Goal: Task Accomplishment & Management: Use online tool/utility

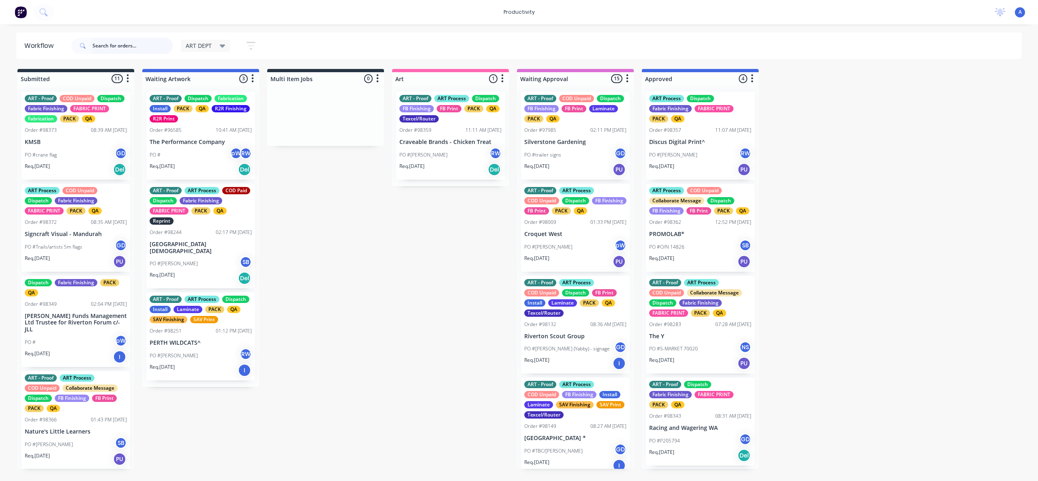
click at [141, 47] on input "text" at bounding box center [132, 46] width 80 height 16
type input "98358"
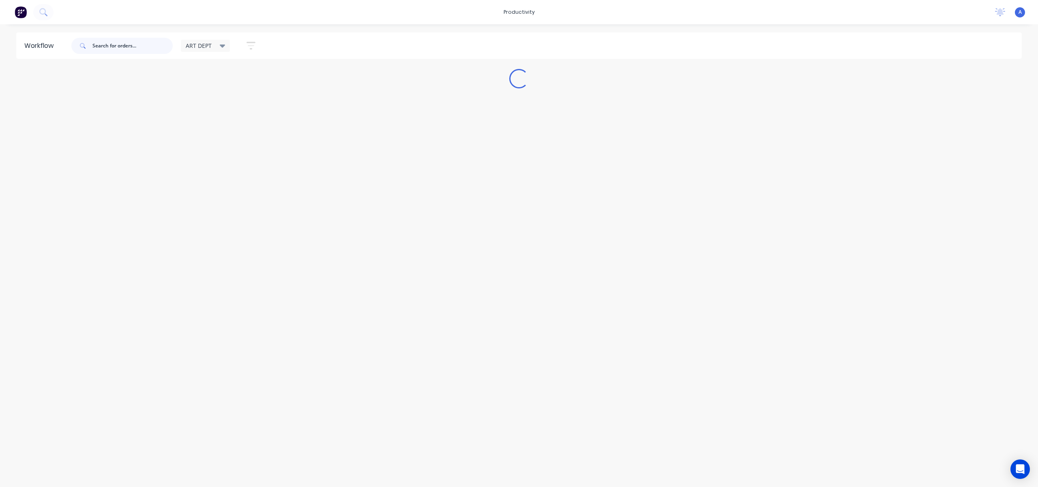
click at [105, 50] on input "text" at bounding box center [132, 46] width 80 height 16
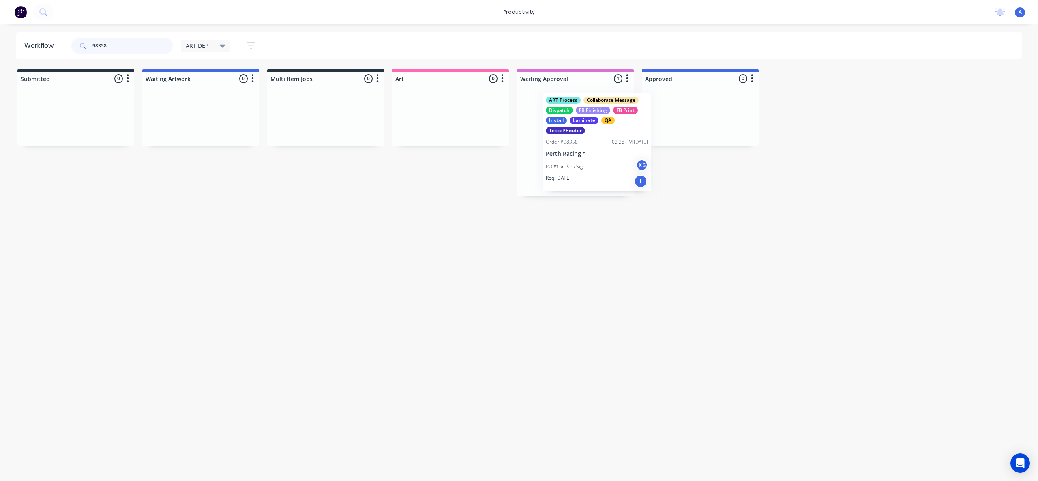
drag, startPoint x: 574, startPoint y: 153, endPoint x: 593, endPoint y: 154, distance: 19.1
click at [593, 154] on div "ART Process Collaborate Message Dispatch FB Finishing FB Print Install Laminate…" at bounding box center [575, 140] width 117 height 111
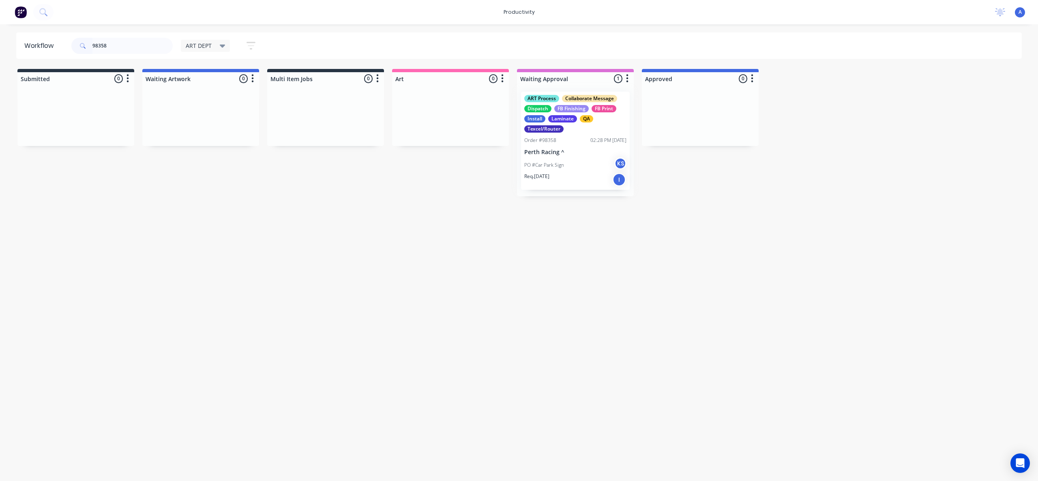
click at [595, 154] on p "Perth Racing ^" at bounding box center [575, 152] width 102 height 7
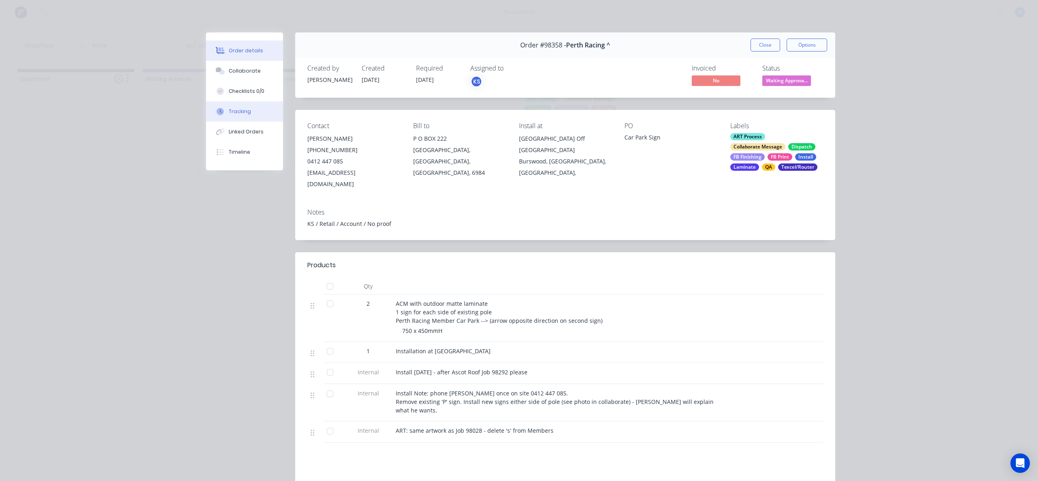
click at [259, 111] on button "Tracking" at bounding box center [244, 111] width 77 height 20
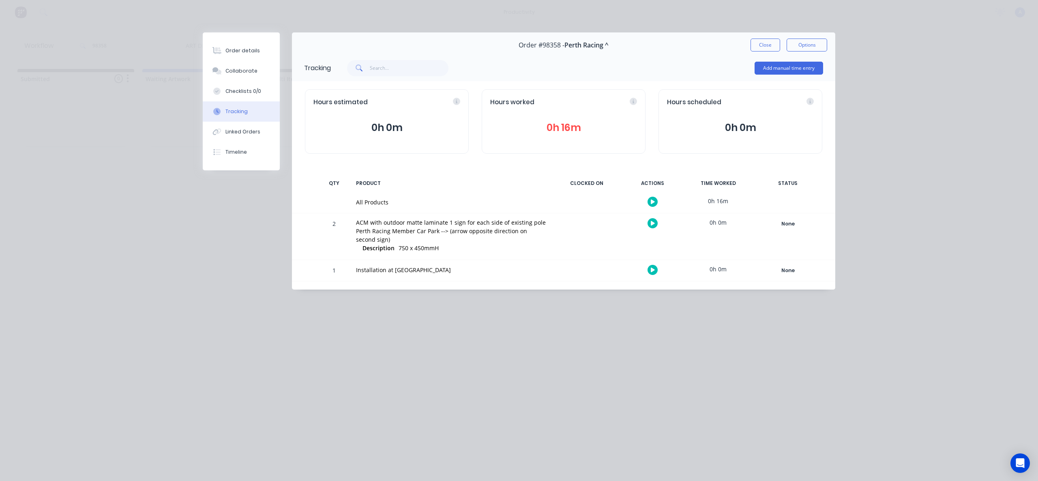
click at [650, 199] on icon "button" at bounding box center [652, 201] width 4 height 4
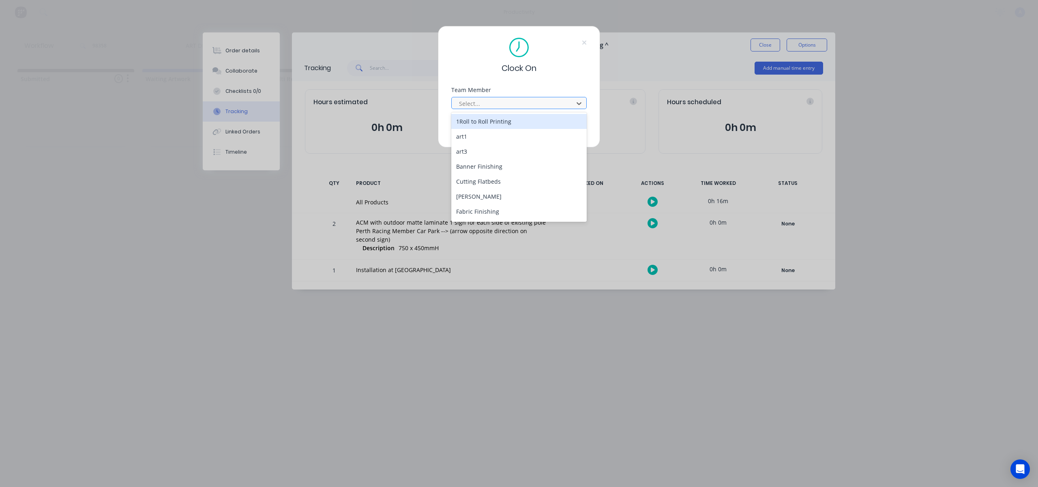
click at [512, 105] on div at bounding box center [513, 103] width 111 height 10
click at [483, 208] on div "Zoe Johnston" at bounding box center [518, 212] width 135 height 15
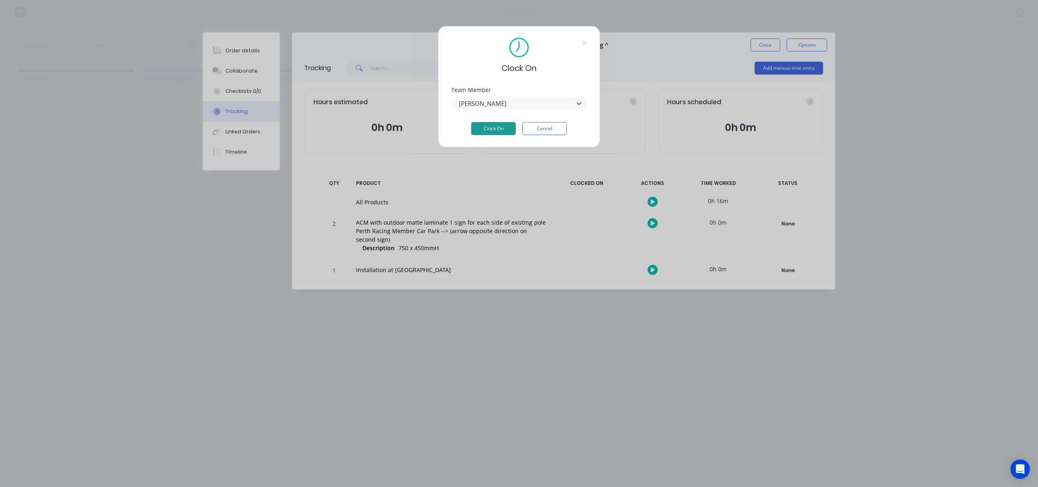
click at [501, 126] on button "Clock On" at bounding box center [493, 128] width 45 height 13
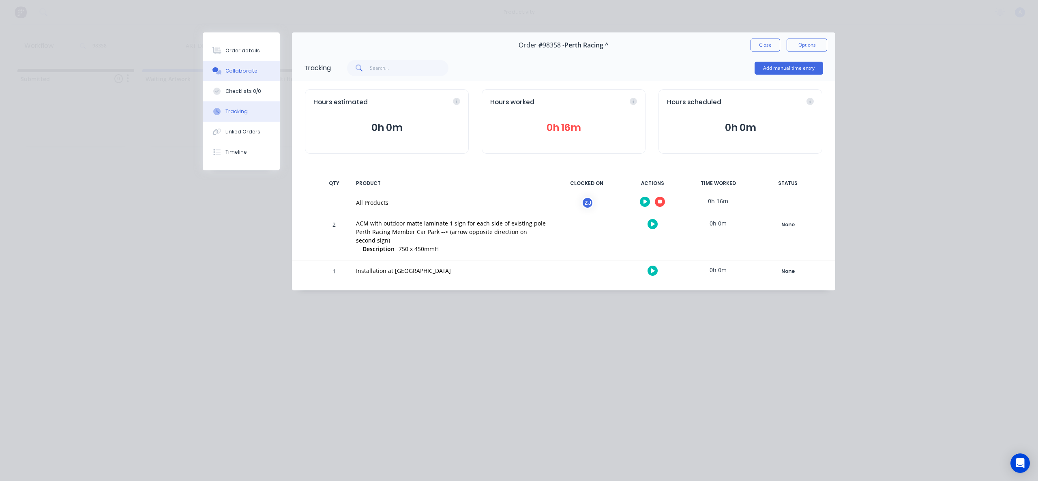
click at [267, 73] on button "Collaborate" at bounding box center [241, 71] width 77 height 20
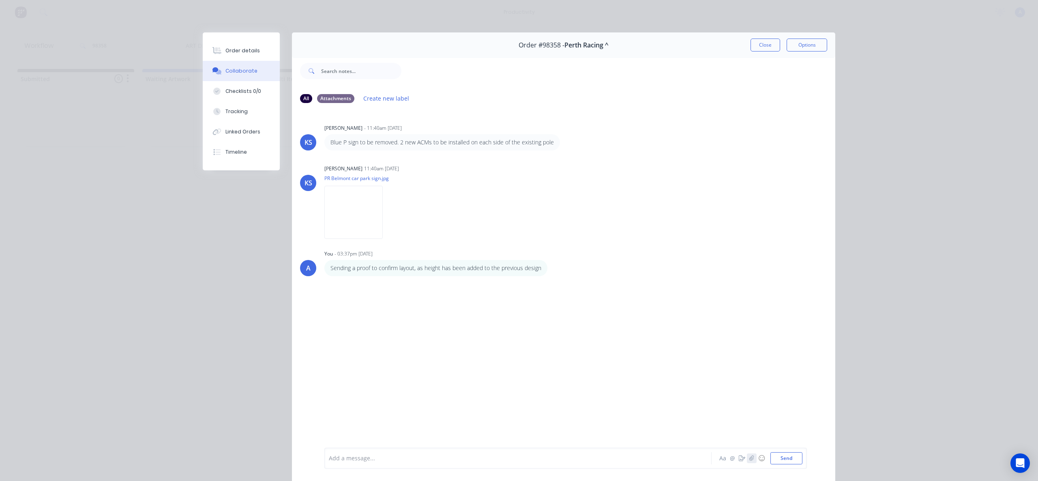
click at [752, 458] on button "button" at bounding box center [752, 458] width 10 height 10
click at [778, 463] on button "Send" at bounding box center [786, 458] width 32 height 12
click at [757, 49] on button "Close" at bounding box center [765, 45] width 30 height 13
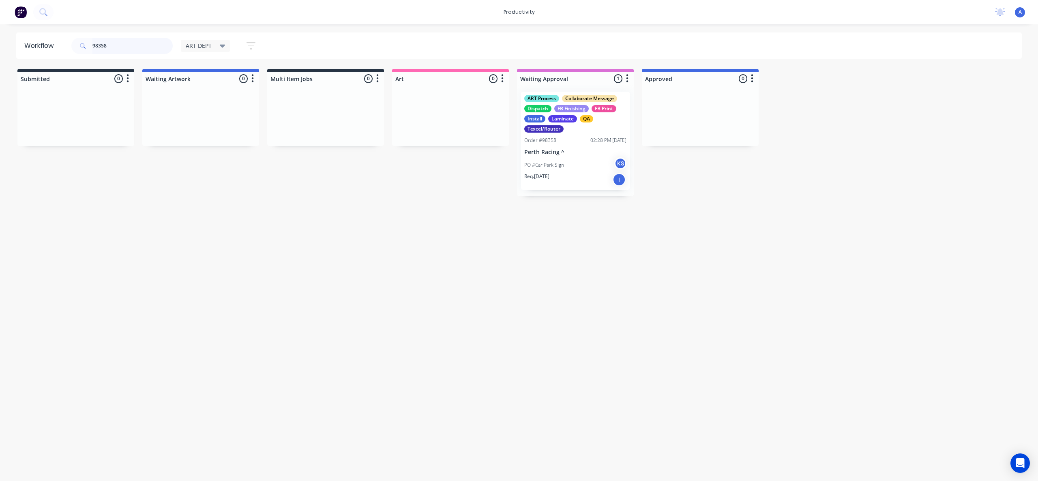
drag, startPoint x: 567, startPoint y: 157, endPoint x: 694, endPoint y: 152, distance: 127.0
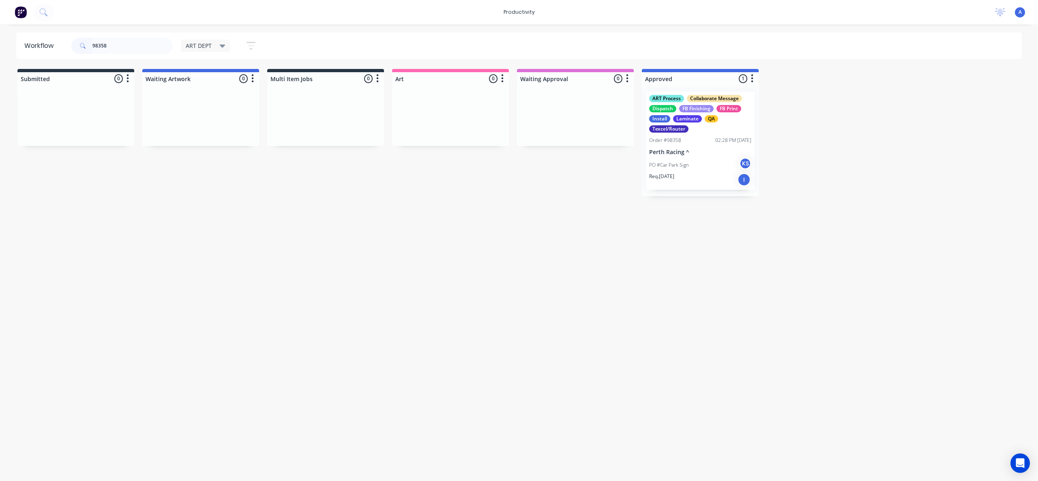
click at [732, 157] on div "PO #Car Park Sign KS" at bounding box center [700, 164] width 102 height 15
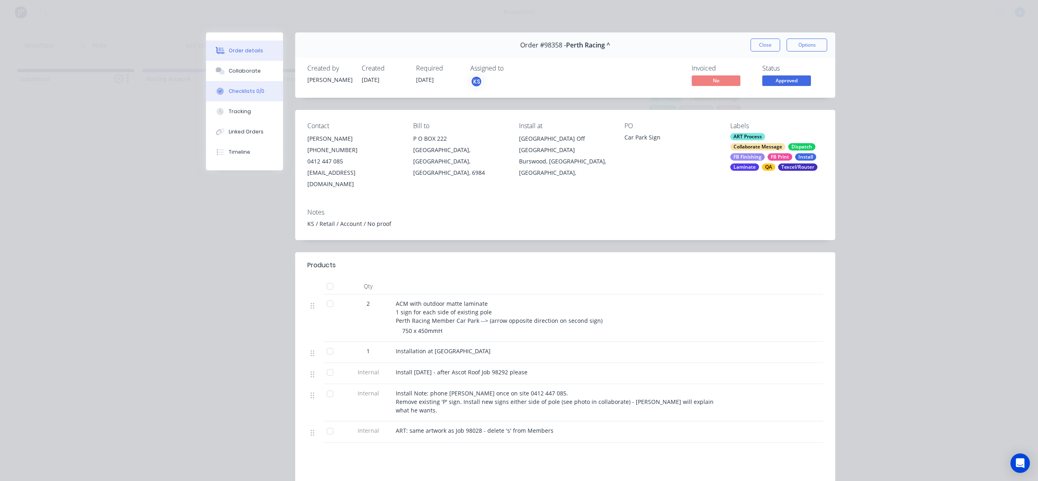
click at [252, 94] on div "Checklists 0/0" at bounding box center [247, 91] width 36 height 7
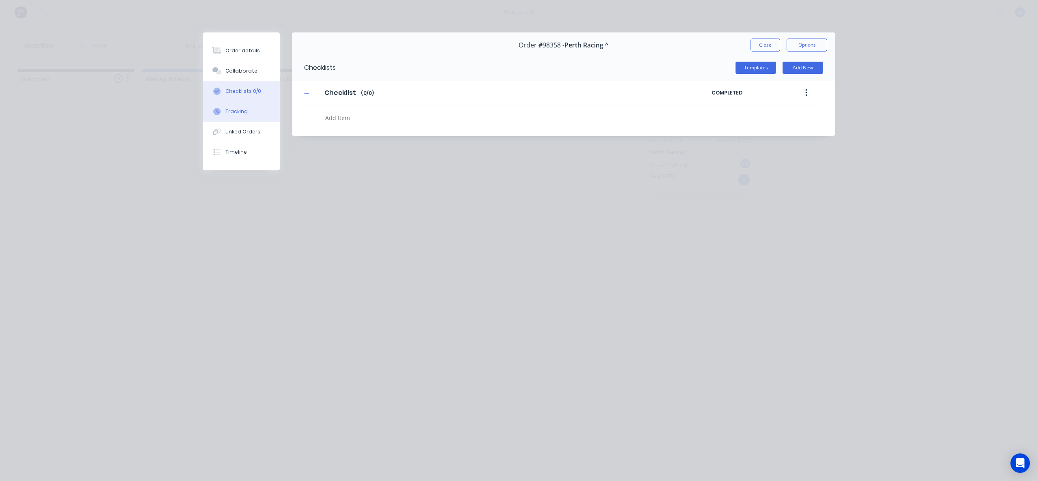
click at [250, 117] on button "Tracking" at bounding box center [241, 111] width 77 height 20
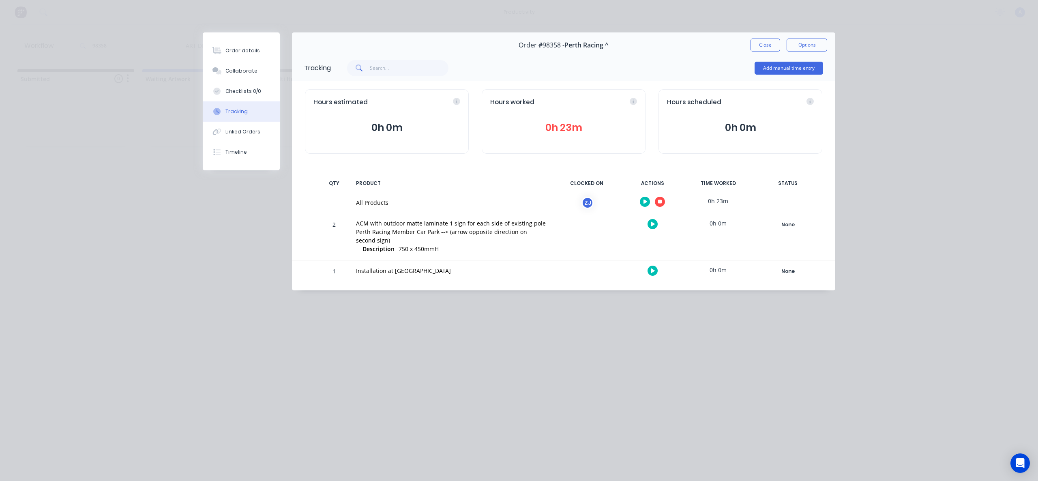
click at [657, 199] on button "button" at bounding box center [660, 202] width 10 height 10
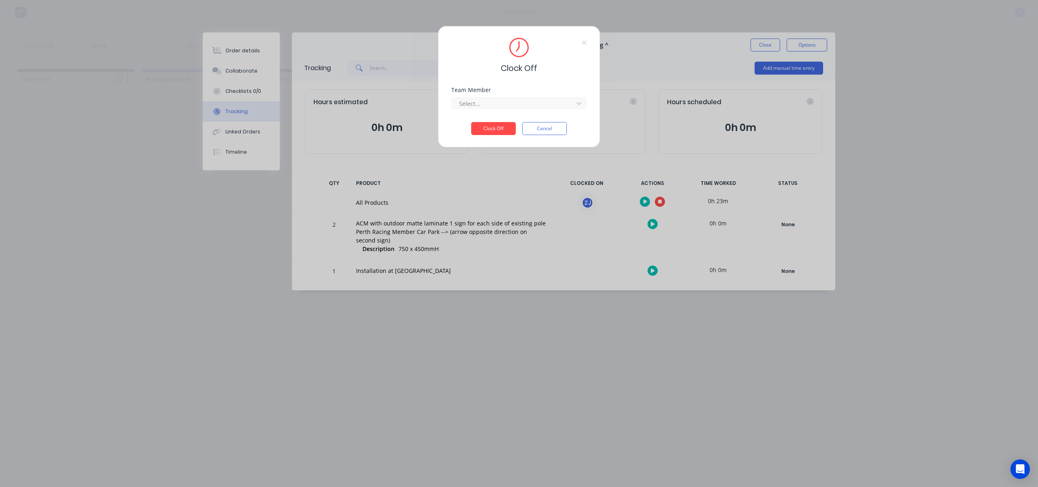
click at [501, 96] on div "Select..." at bounding box center [518, 102] width 135 height 14
click at [502, 100] on div at bounding box center [513, 103] width 111 height 10
click at [504, 121] on div "Zoe Johnston" at bounding box center [518, 121] width 135 height 15
click at [502, 124] on button "Clock Off" at bounding box center [493, 128] width 45 height 13
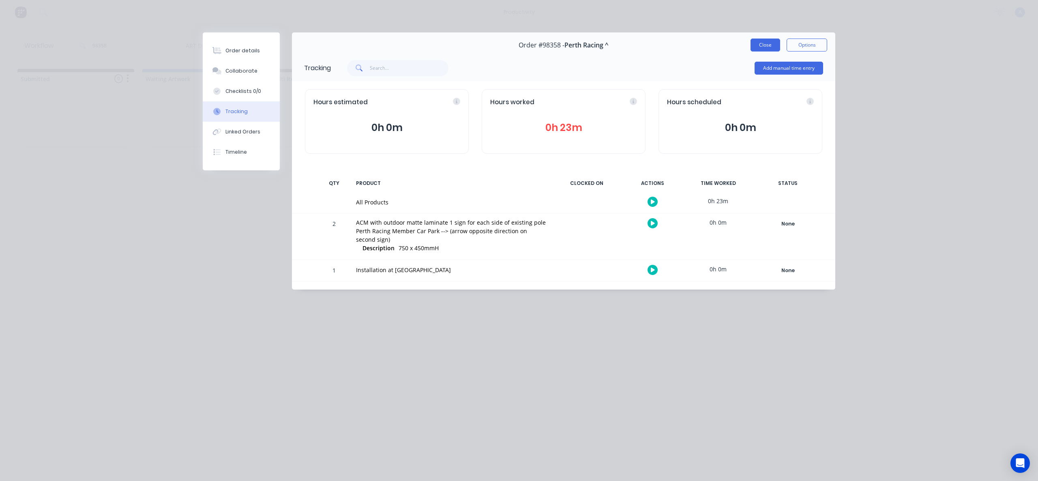
click at [766, 46] on button "Close" at bounding box center [765, 45] width 30 height 13
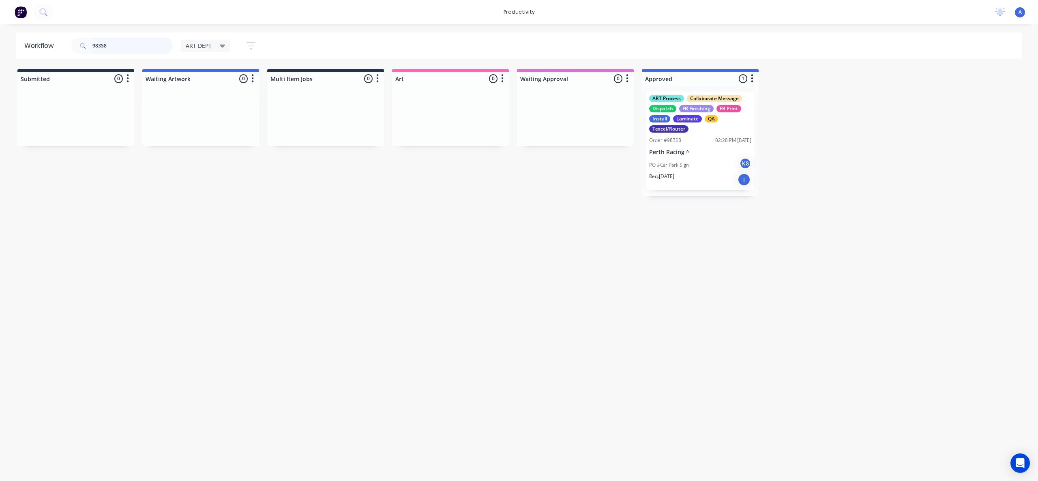
click at [122, 43] on input "98358" at bounding box center [132, 46] width 80 height 16
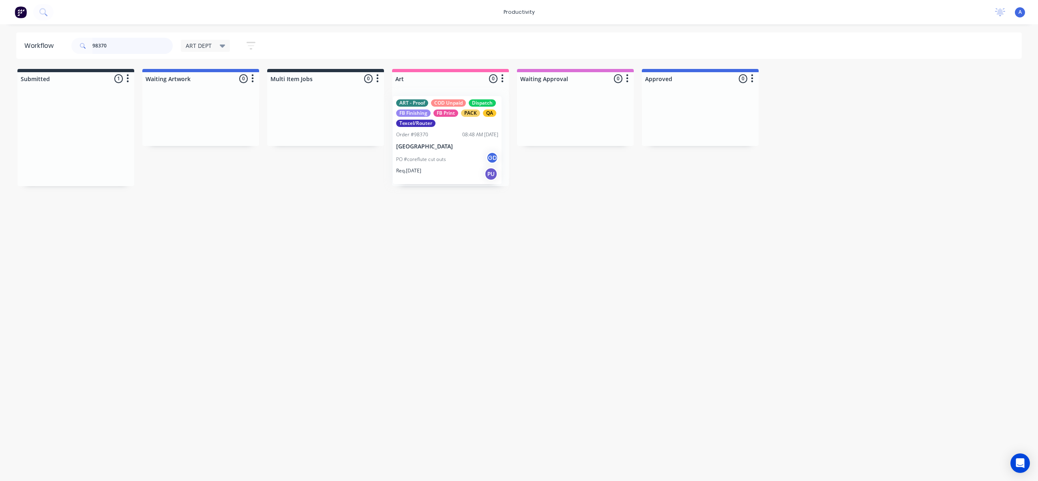
drag, startPoint x: 70, startPoint y: 147, endPoint x: 450, endPoint y: 152, distance: 379.8
type input "98370"
click at [450, 152] on div "PO #coreflute cut outs GD" at bounding box center [450, 154] width 102 height 15
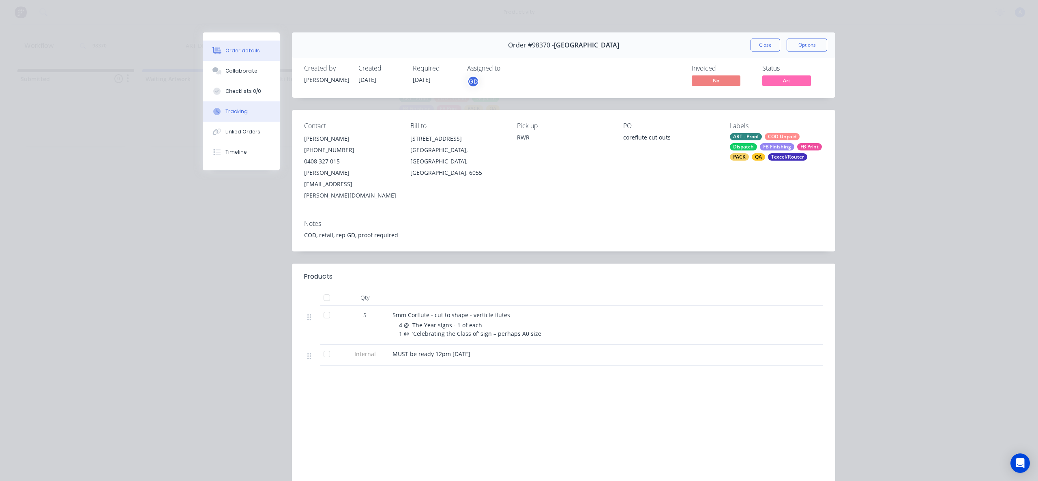
click at [225, 109] on div "Tracking" at bounding box center [236, 111] width 22 height 7
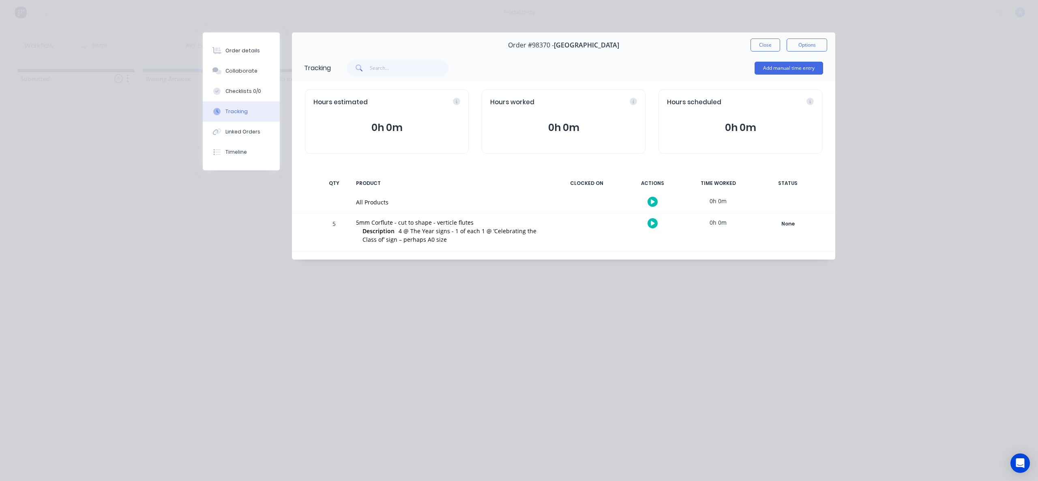
click at [655, 202] on button "button" at bounding box center [652, 202] width 10 height 10
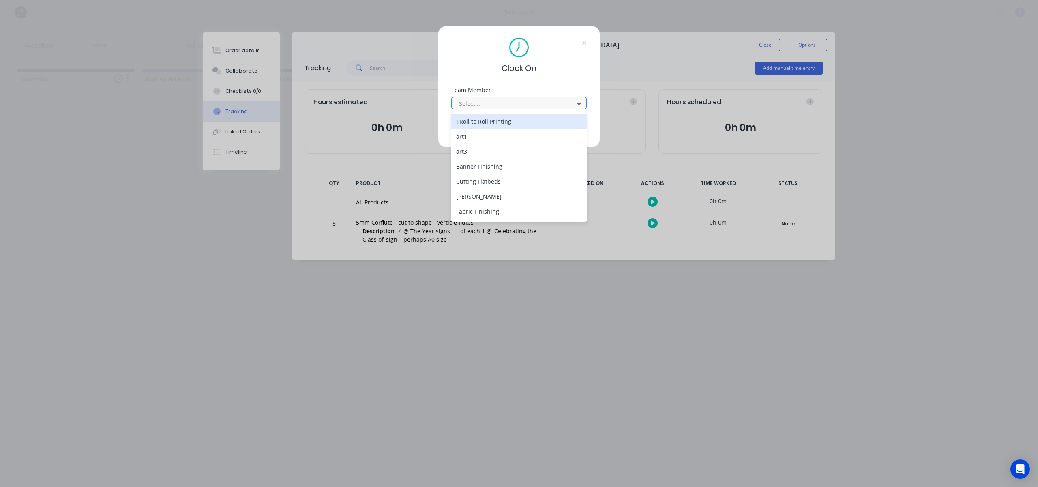
click at [550, 107] on div at bounding box center [513, 103] width 111 height 10
click at [482, 210] on div "Zoe Johnston" at bounding box center [518, 212] width 135 height 15
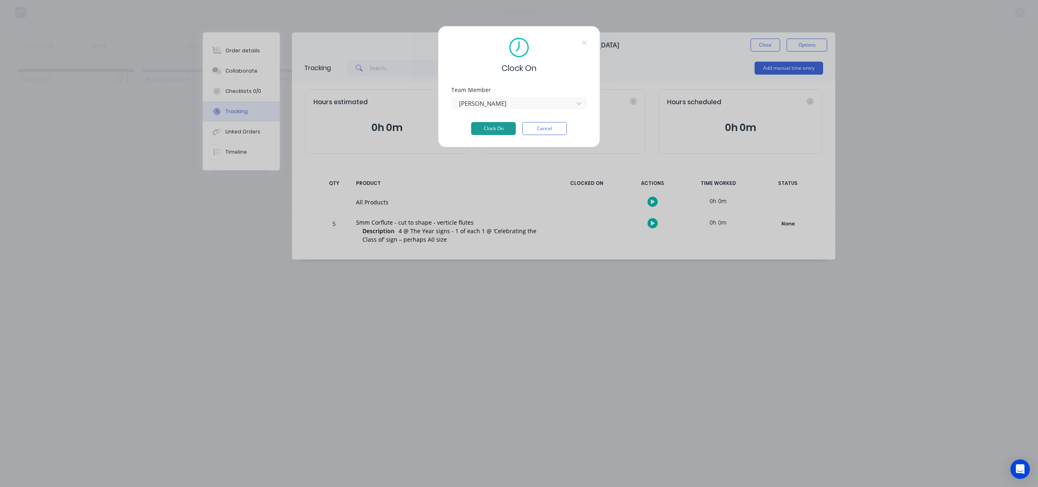
click at [512, 135] on button "Clock On" at bounding box center [493, 128] width 45 height 13
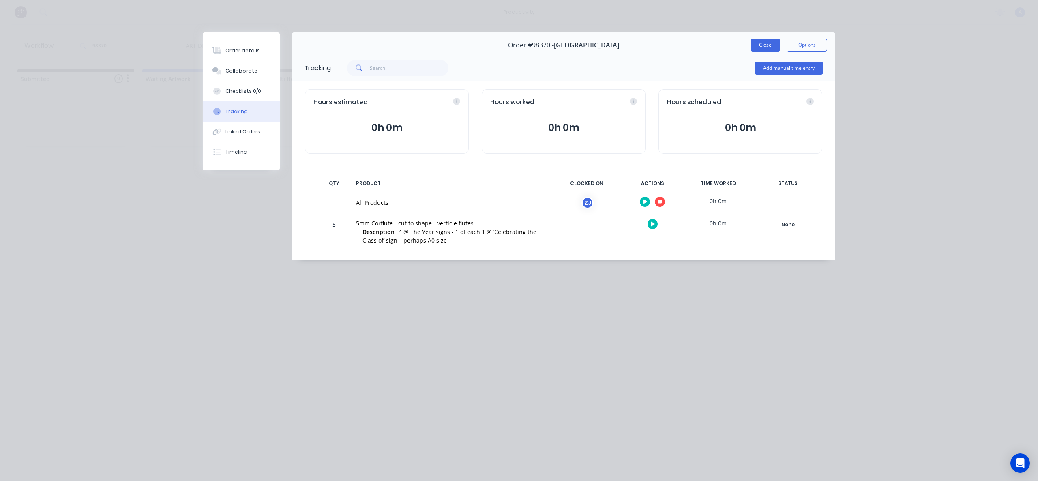
click at [775, 41] on button "Close" at bounding box center [765, 45] width 30 height 13
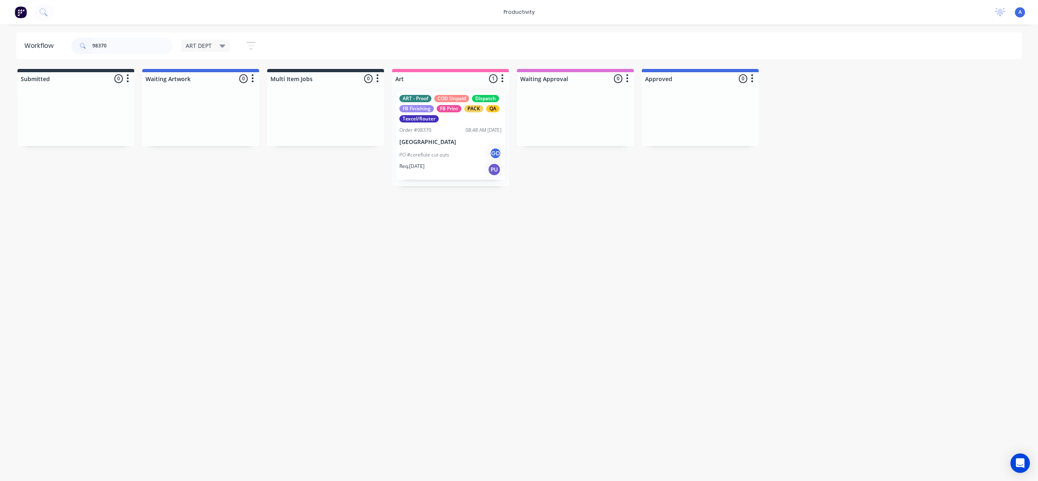
click at [425, 158] on p "PO #coreflute cut outs" at bounding box center [424, 154] width 50 height 7
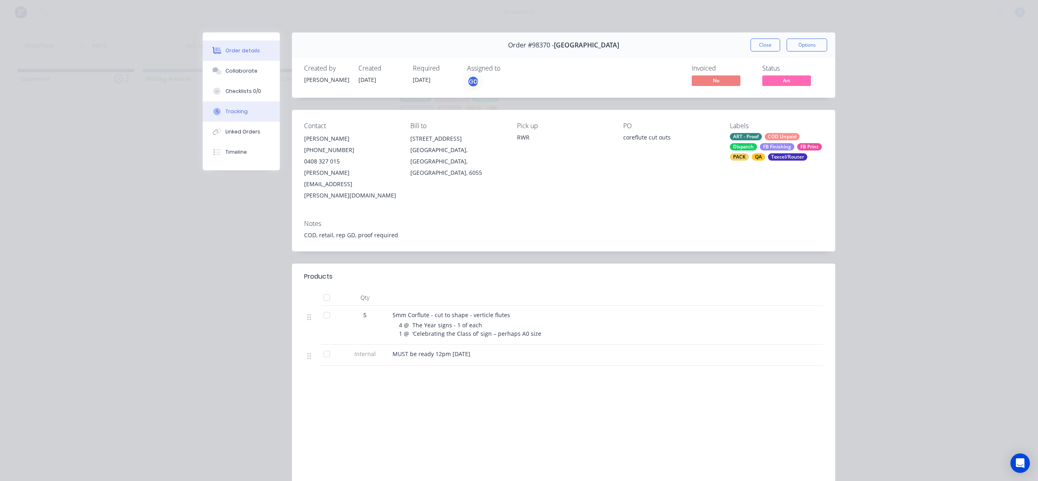
click at [249, 108] on button "Tracking" at bounding box center [241, 111] width 77 height 20
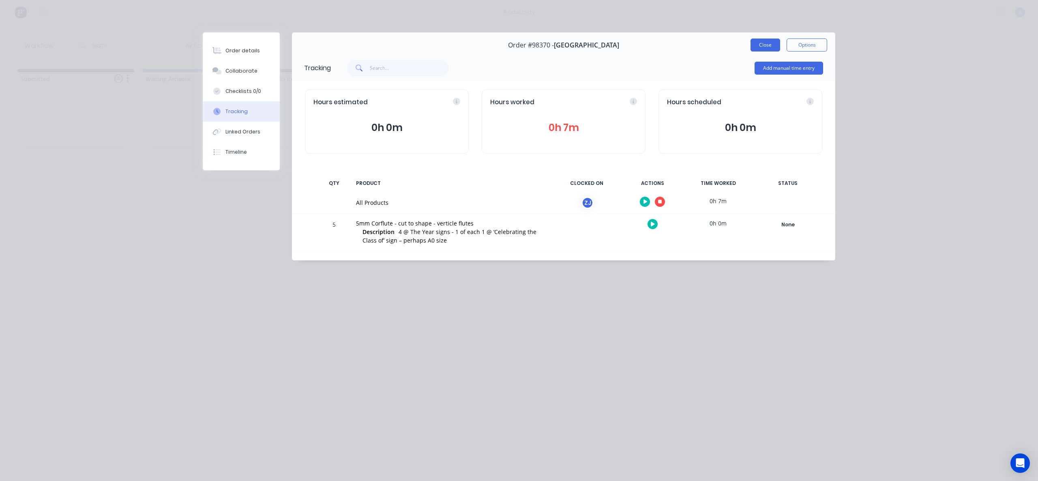
click at [769, 46] on button "Close" at bounding box center [765, 45] width 30 height 13
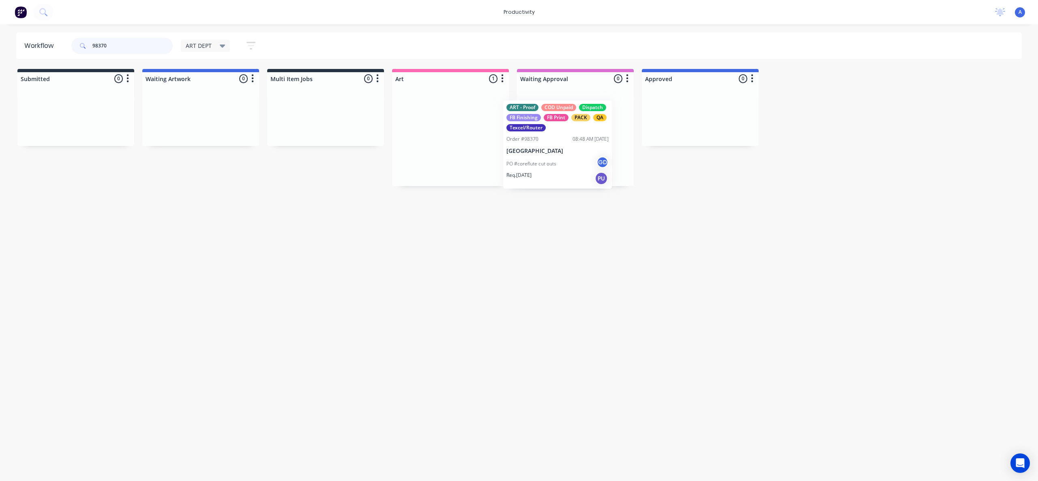
drag, startPoint x: 441, startPoint y: 144, endPoint x: 543, endPoint y: 151, distance: 101.6
click at [545, 150] on div "PO #coreflute cut outs GD" at bounding box center [575, 154] width 102 height 15
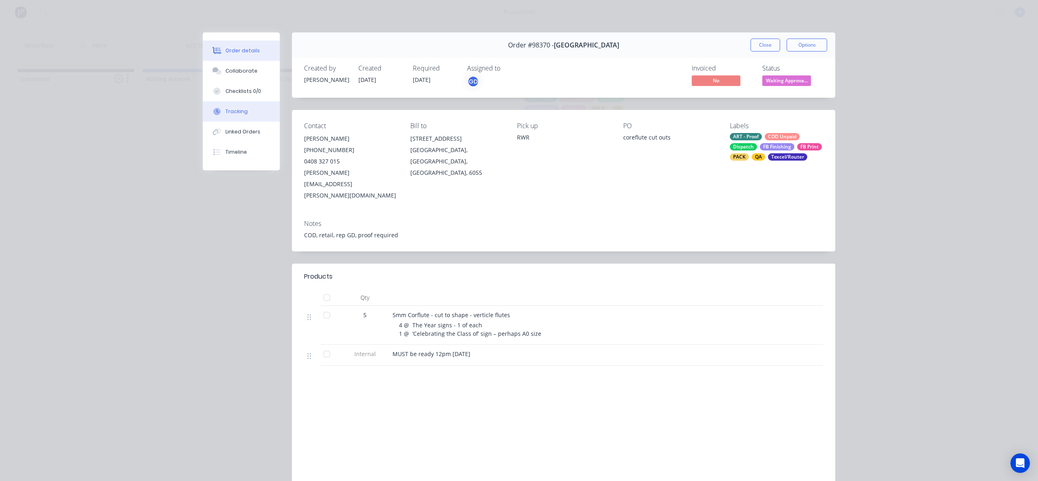
click at [246, 113] on button "Tracking" at bounding box center [241, 111] width 77 height 20
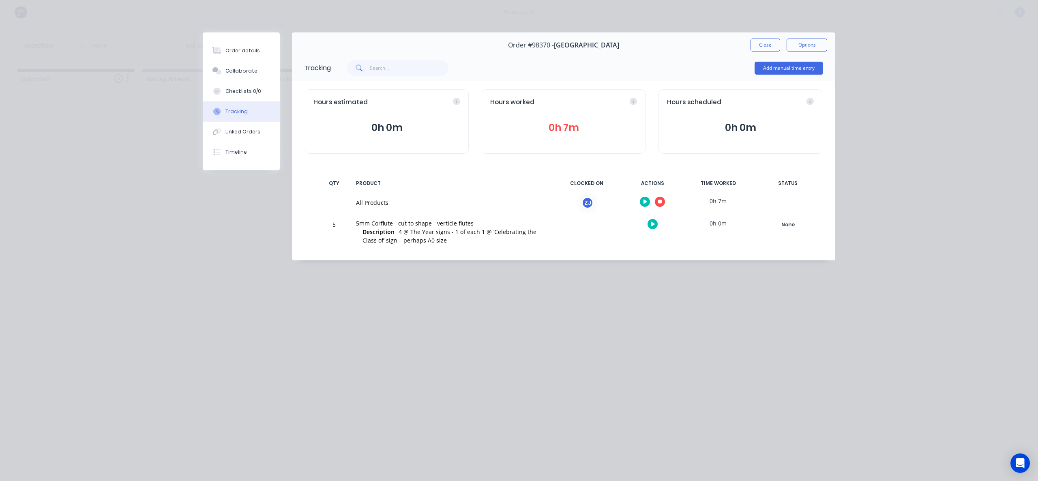
click at [652, 201] on div at bounding box center [652, 202] width 61 height 20
click at [655, 201] on button "button" at bounding box center [660, 202] width 10 height 10
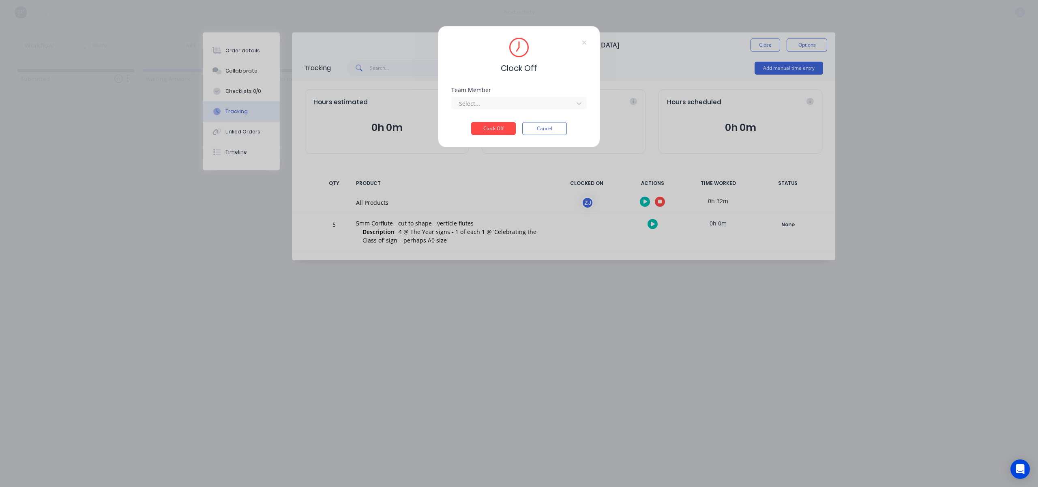
click at [531, 96] on div "Select..." at bounding box center [518, 102] width 135 height 14
click at [514, 109] on div "Select..." at bounding box center [514, 103] width 116 height 12
drag, startPoint x: 498, startPoint y: 117, endPoint x: 498, endPoint y: 123, distance: 6.1
click at [498, 117] on div "Zoe Johnston" at bounding box center [518, 121] width 135 height 15
click at [498, 125] on button "Clock Off" at bounding box center [493, 128] width 45 height 13
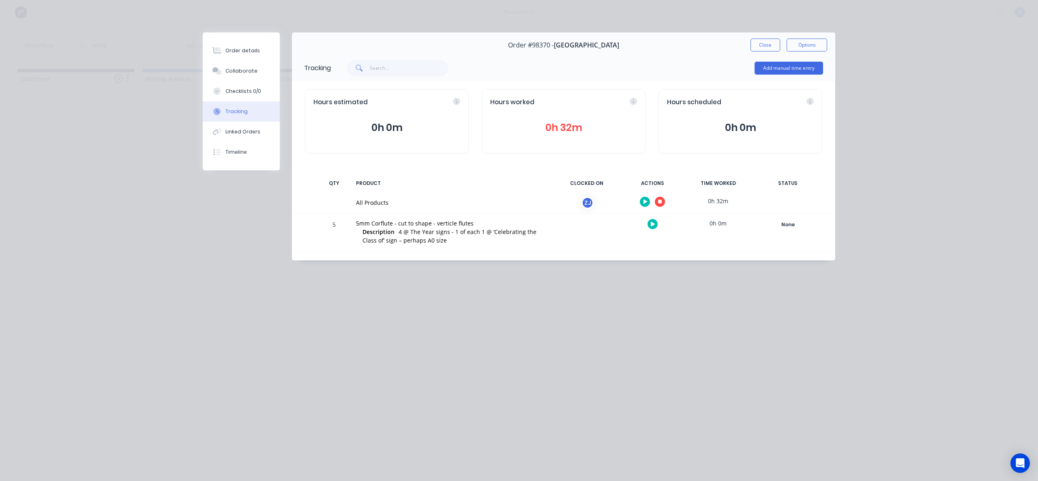
click at [761, 44] on button "Close" at bounding box center [765, 45] width 30 height 13
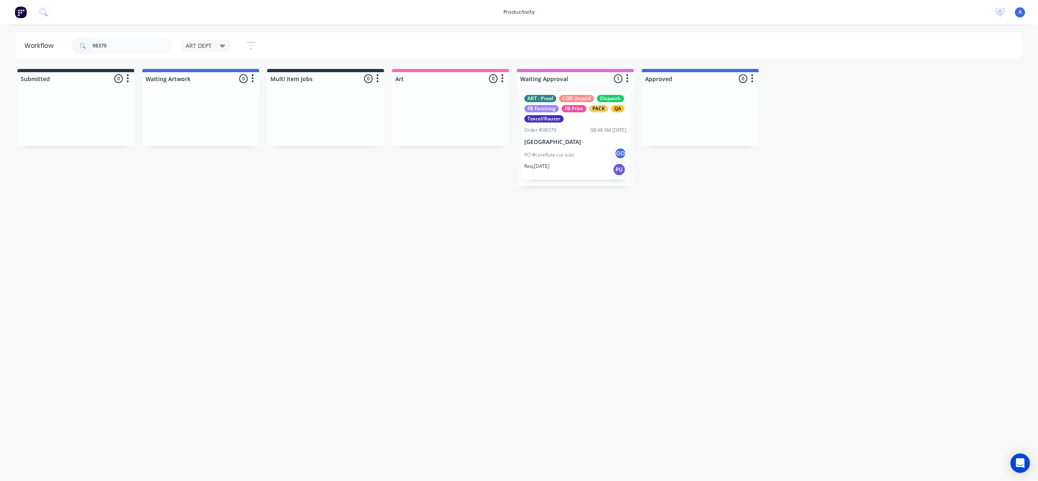
click at [561, 165] on div "Req. 28/08/25 PU" at bounding box center [575, 170] width 102 height 14
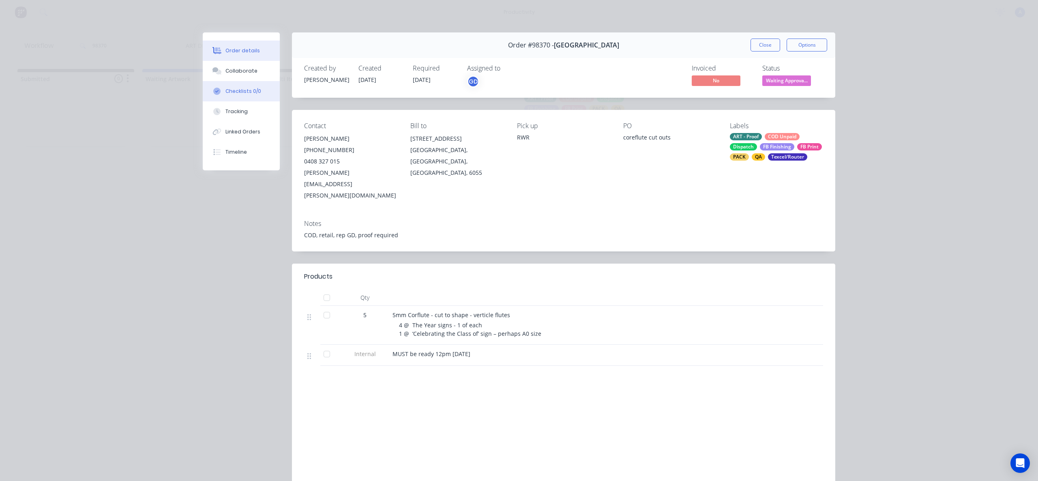
click at [233, 101] on button "Checklists 0/0" at bounding box center [241, 91] width 77 height 20
type textarea "x"
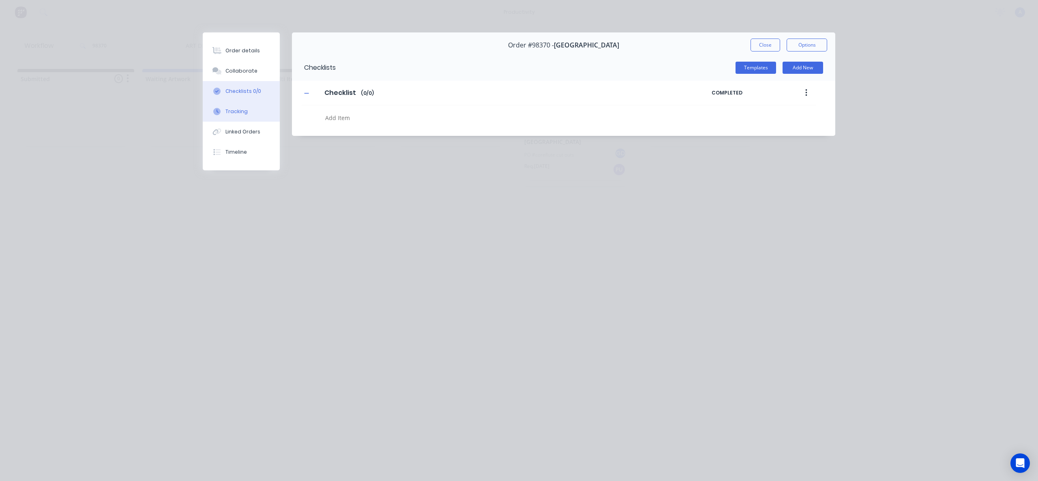
click at [233, 112] on div "Tracking" at bounding box center [236, 111] width 22 height 7
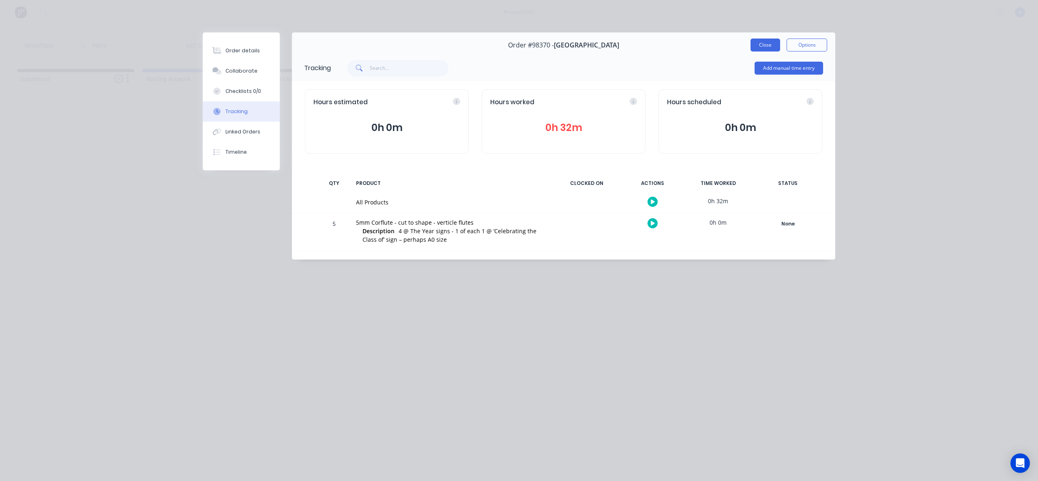
click at [755, 43] on button "Close" at bounding box center [765, 45] width 30 height 13
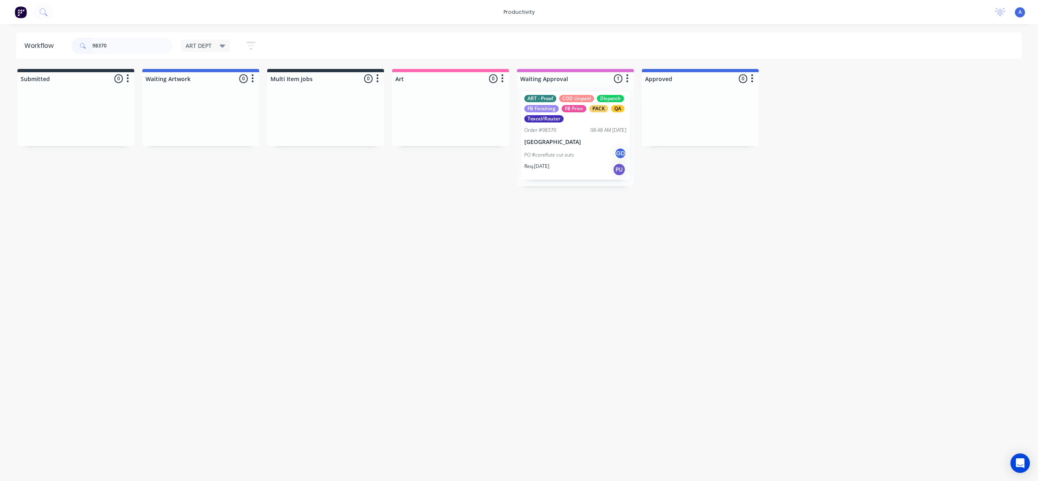
click at [128, 56] on div "98370" at bounding box center [121, 46] width 101 height 24
click at [127, 45] on input "98370" at bounding box center [132, 46] width 80 height 16
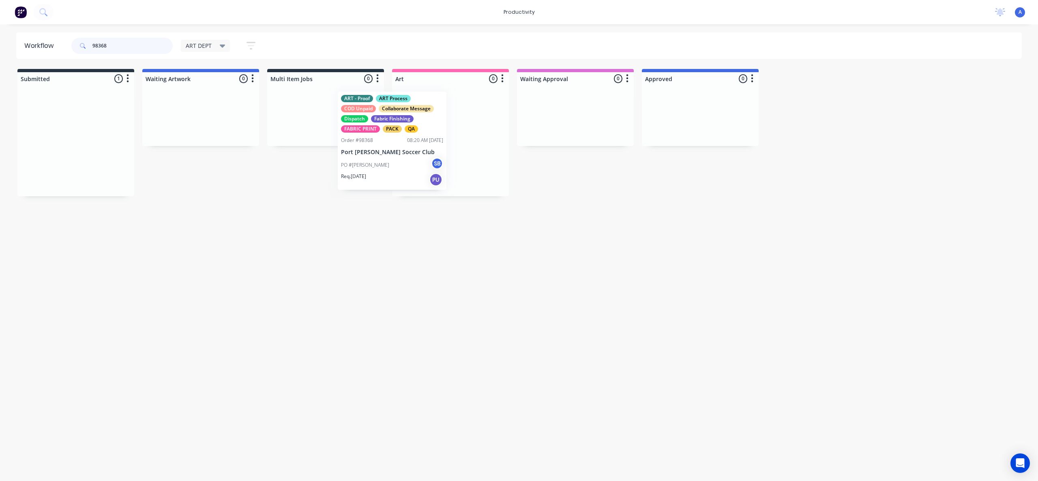
drag, startPoint x: 81, startPoint y: 162, endPoint x: 484, endPoint y: 162, distance: 402.5
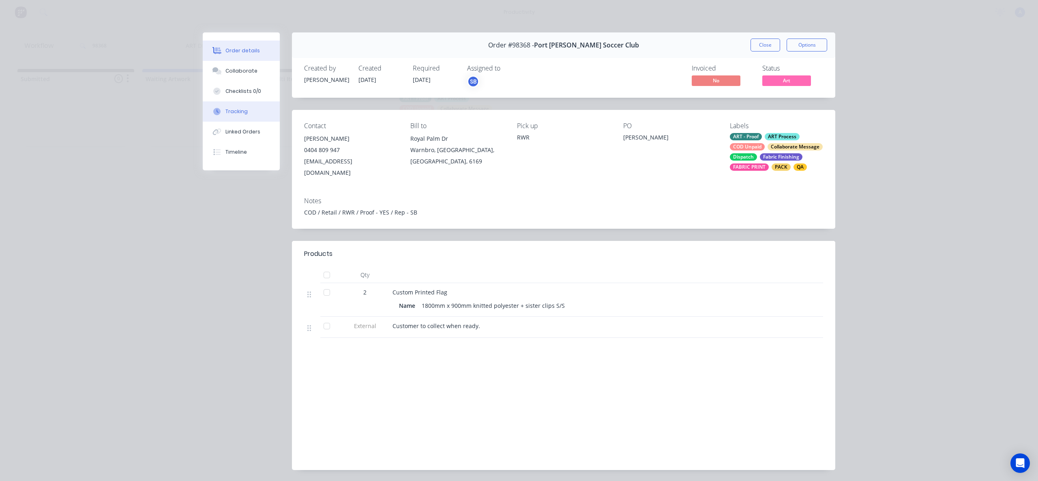
click at [262, 115] on button "Tracking" at bounding box center [241, 111] width 77 height 20
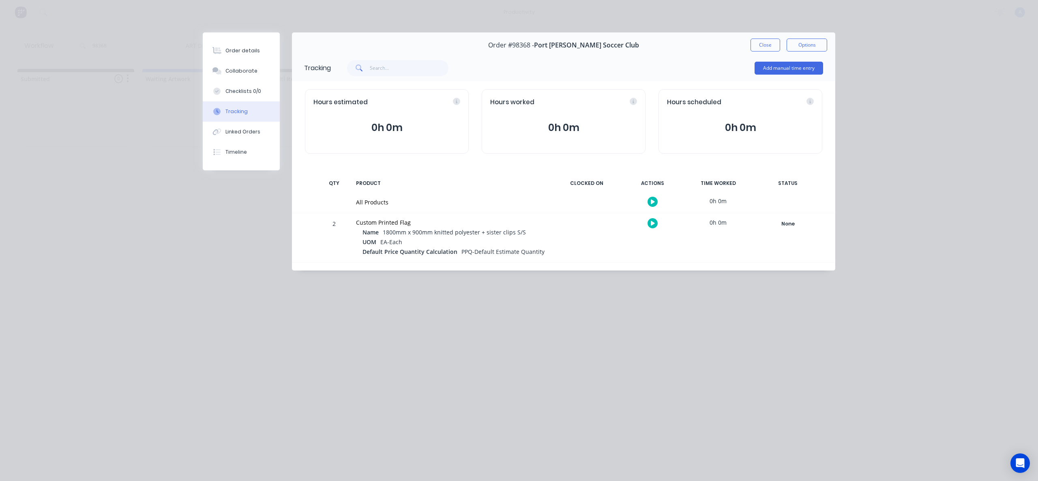
click at [654, 203] on icon "button" at bounding box center [652, 201] width 4 height 5
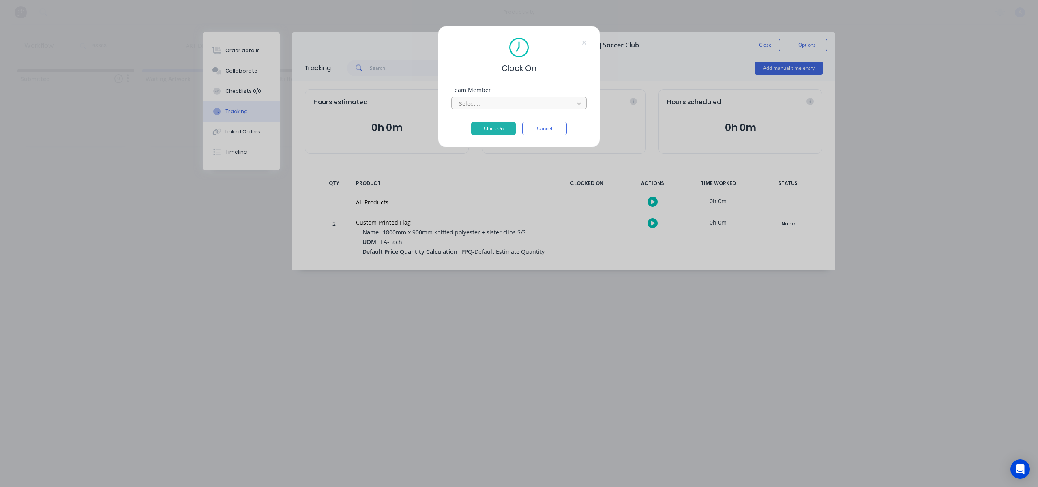
click at [494, 100] on div at bounding box center [513, 103] width 111 height 10
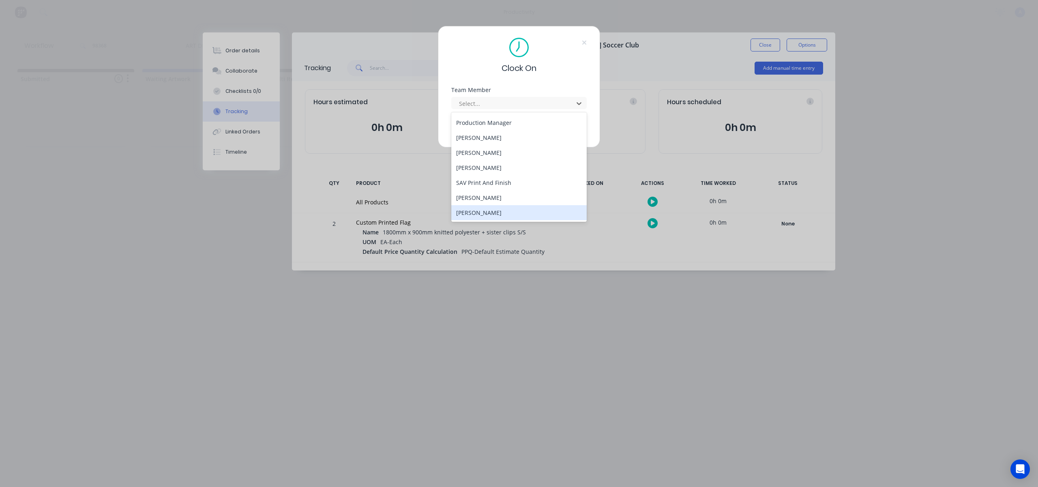
click at [490, 208] on div "Zoe Johnston" at bounding box center [518, 212] width 135 height 15
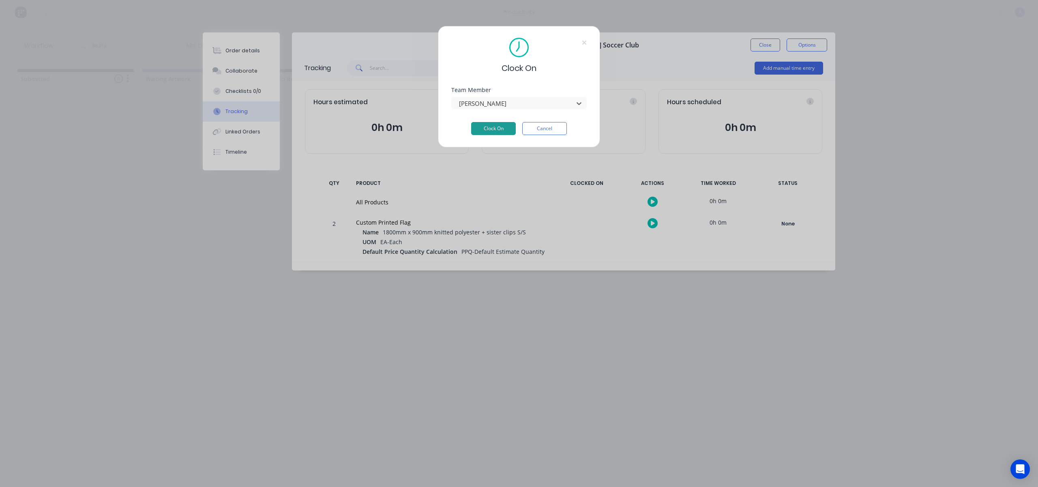
click at [491, 130] on button "Clock On" at bounding box center [493, 128] width 45 height 13
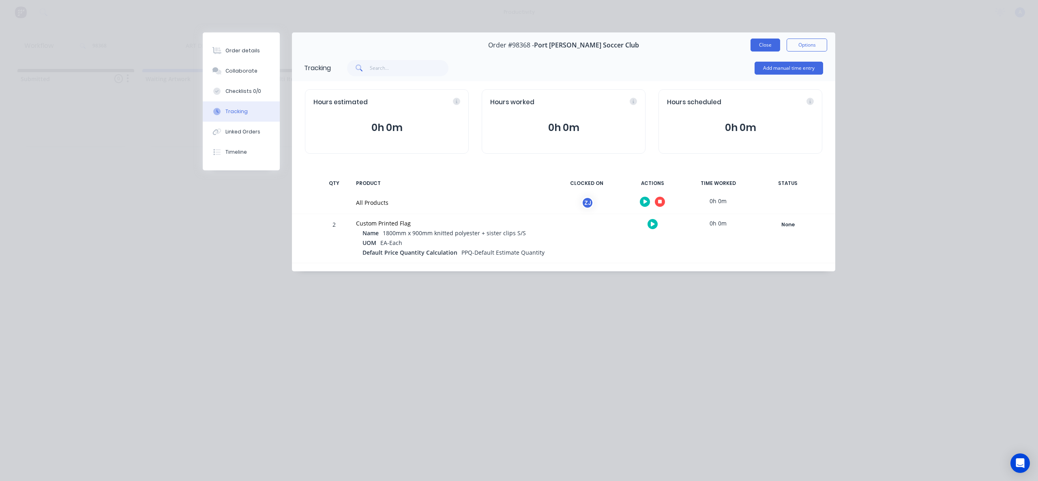
click at [766, 44] on button "Close" at bounding box center [765, 45] width 30 height 13
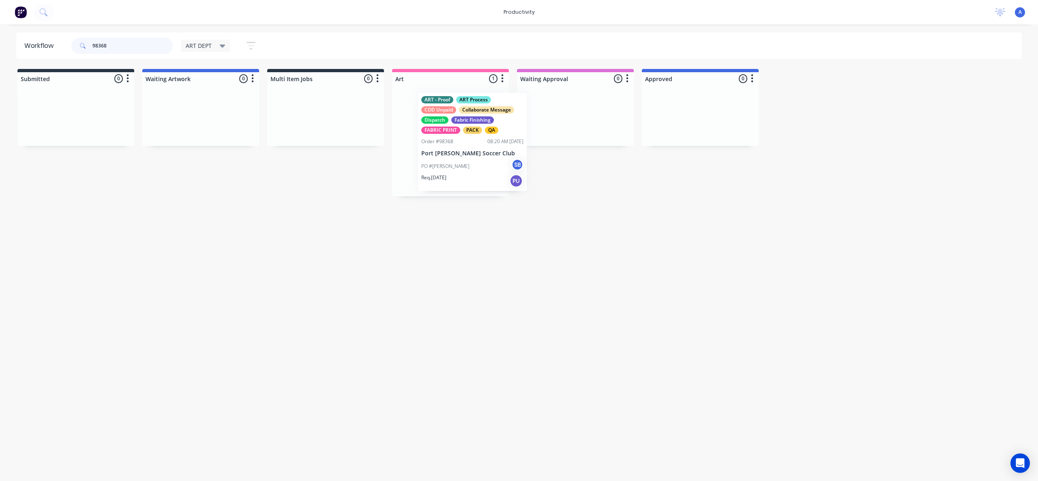
drag, startPoint x: 447, startPoint y: 167, endPoint x: 549, endPoint y: 164, distance: 101.4
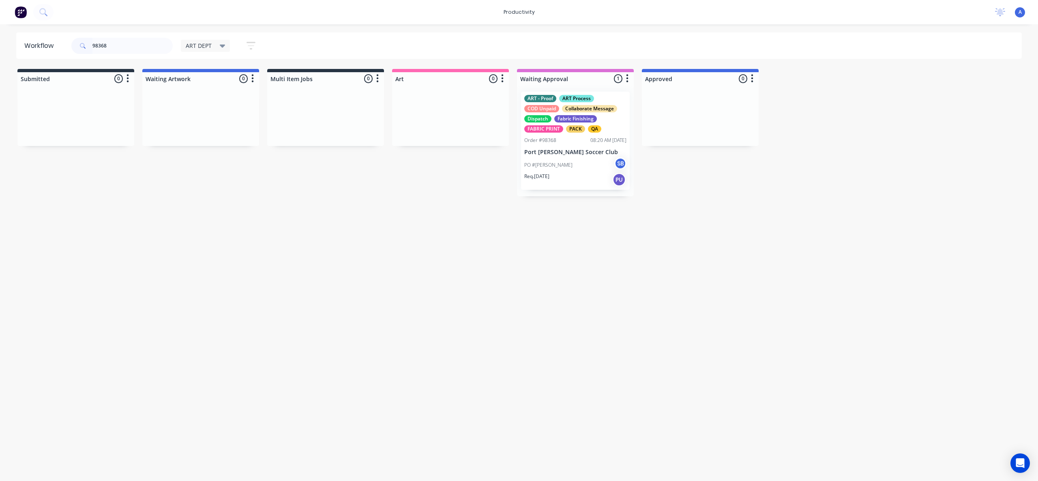
click at [552, 163] on div "PO #Bobby SB" at bounding box center [575, 164] width 102 height 15
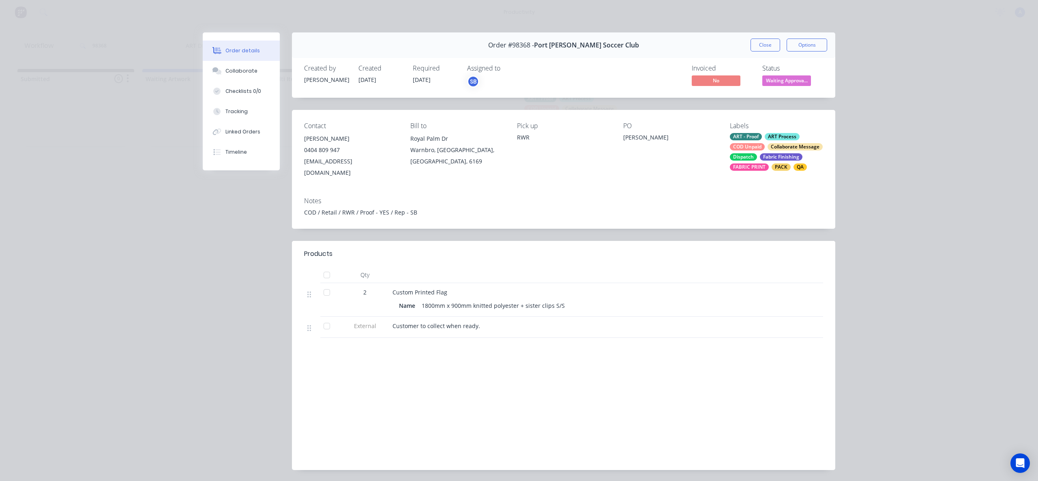
click at [225, 118] on button "Tracking" at bounding box center [241, 111] width 77 height 20
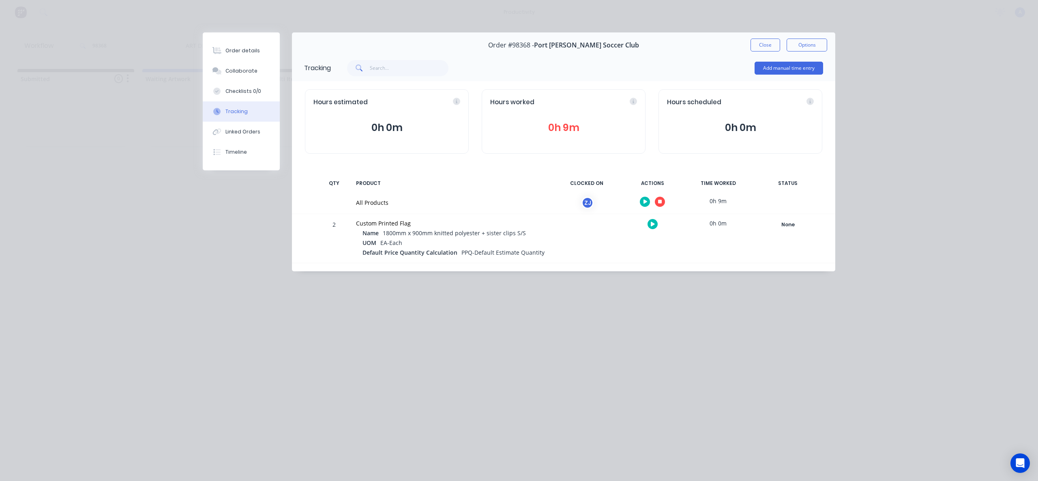
click at [659, 199] on icon "button" at bounding box center [660, 201] width 4 height 5
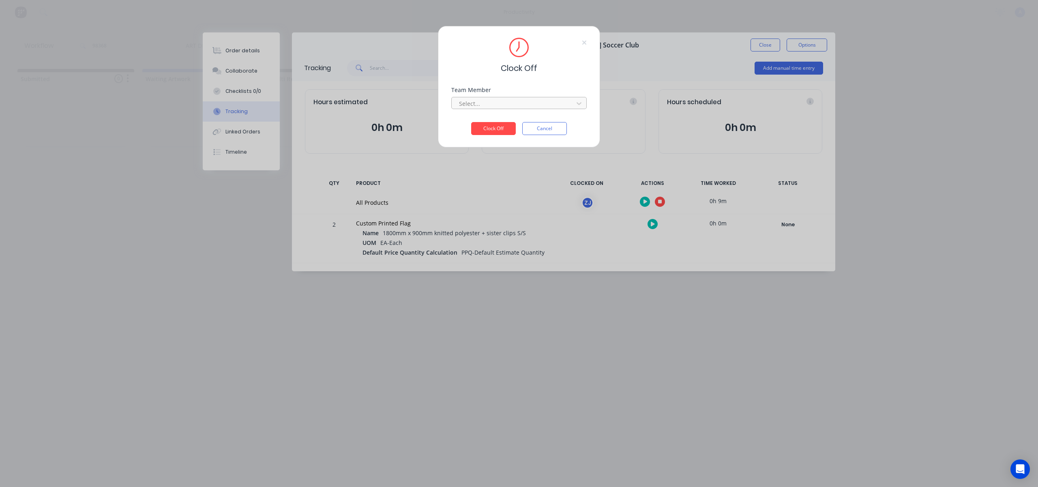
click at [565, 105] on div at bounding box center [513, 103] width 111 height 10
click at [526, 122] on div "Zoe Johnston" at bounding box center [518, 121] width 135 height 15
click at [501, 128] on button "Clock Off" at bounding box center [493, 128] width 45 height 13
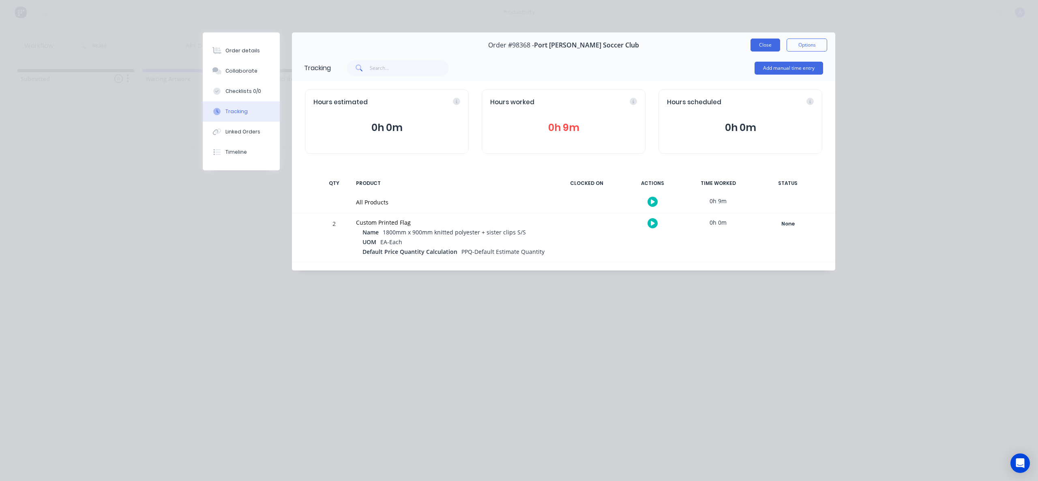
click at [764, 49] on button "Close" at bounding box center [765, 45] width 30 height 13
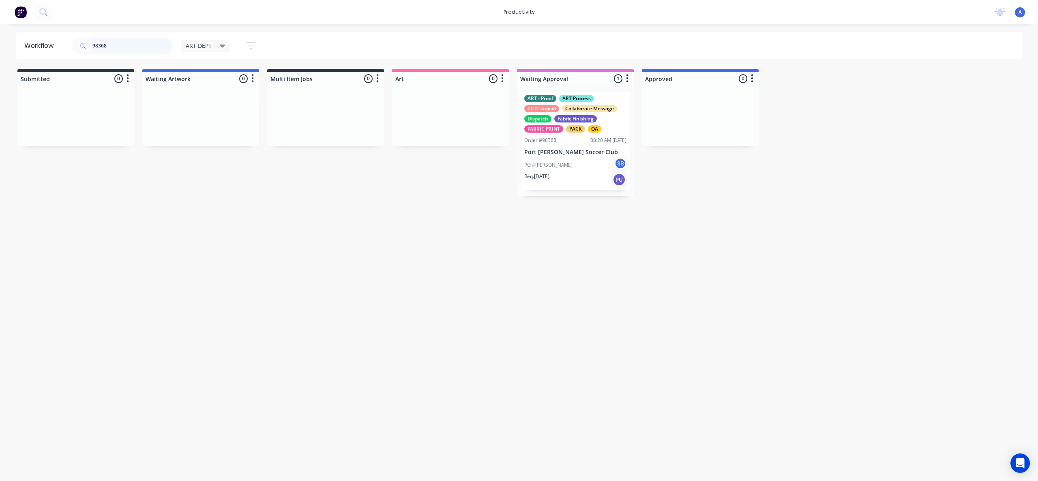
click at [131, 47] on input "98368" at bounding box center [132, 46] width 80 height 16
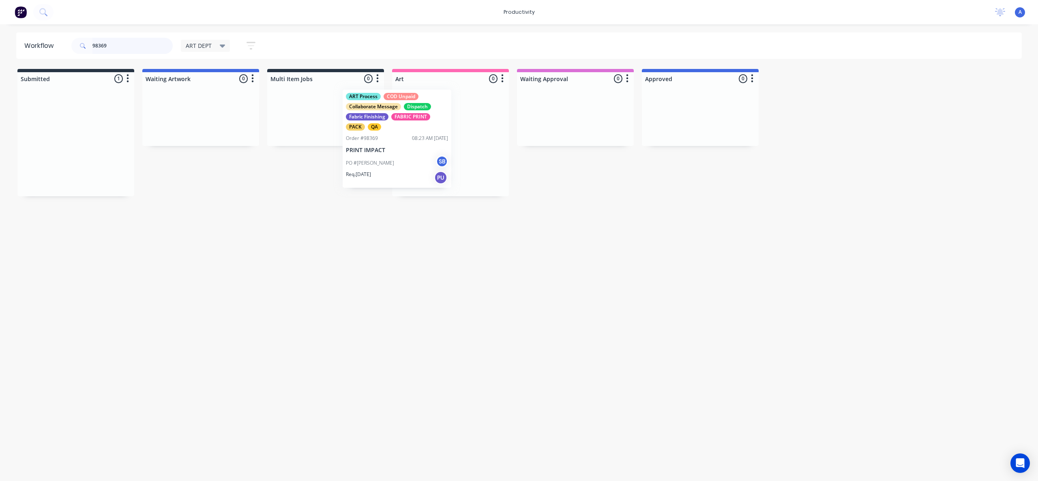
drag, startPoint x: 62, startPoint y: 167, endPoint x: 415, endPoint y: 162, distance: 352.6
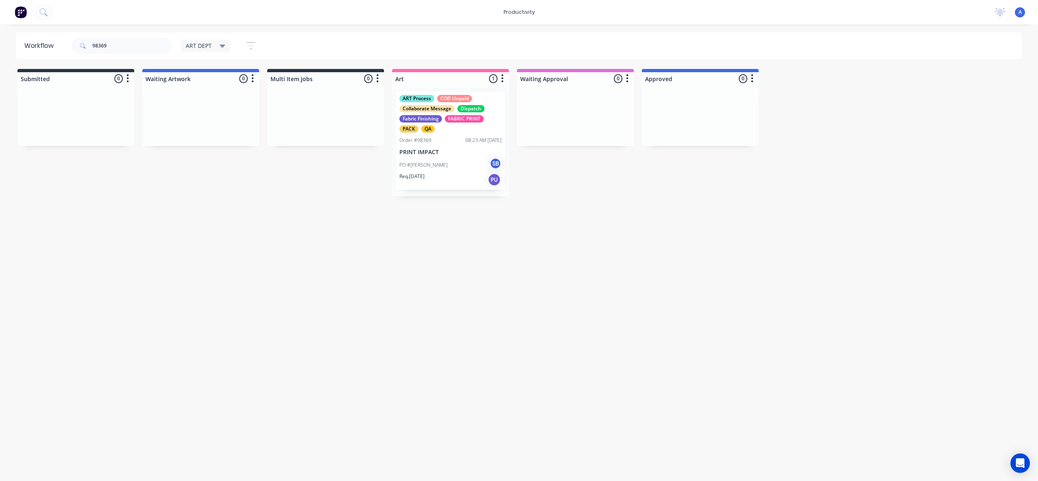
click at [442, 160] on div "PO #Frazer SB" at bounding box center [450, 164] width 102 height 15
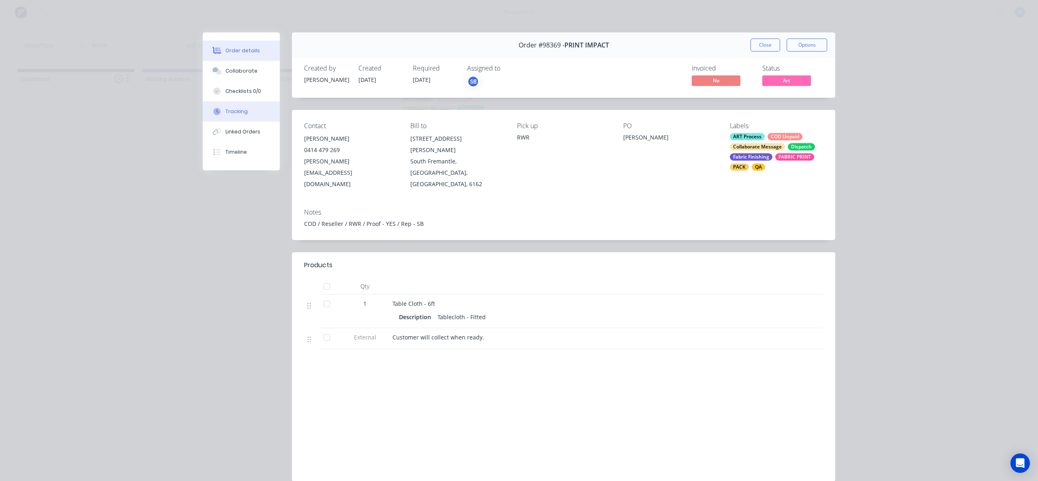
click at [212, 116] on button "Tracking" at bounding box center [241, 111] width 77 height 20
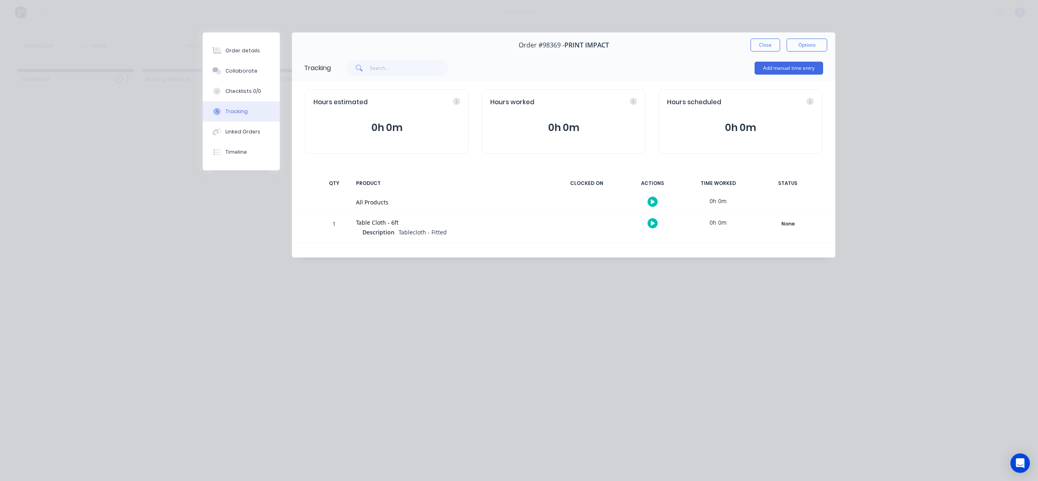
click at [651, 199] on icon "button" at bounding box center [652, 201] width 4 height 5
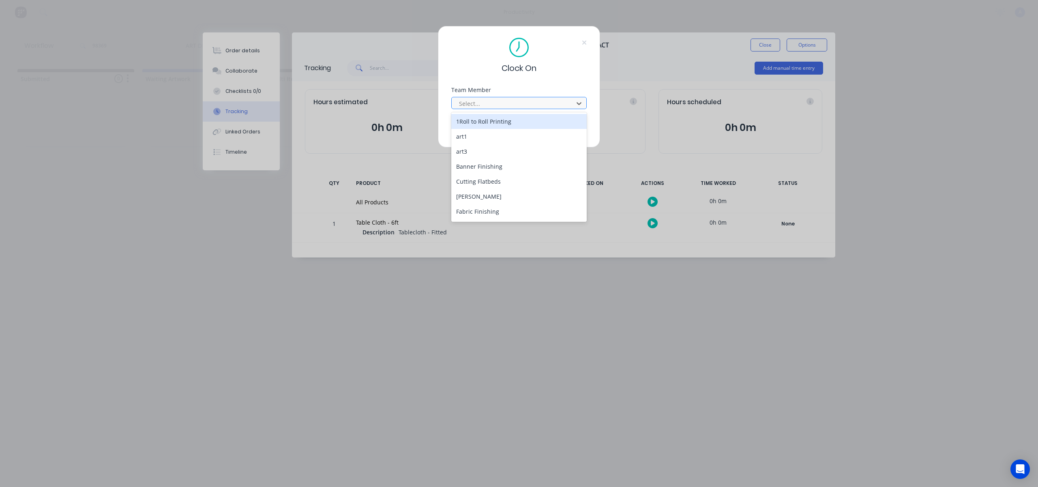
click at [520, 107] on div at bounding box center [513, 103] width 111 height 10
click at [484, 214] on div "Zoe Johnston" at bounding box center [518, 212] width 135 height 15
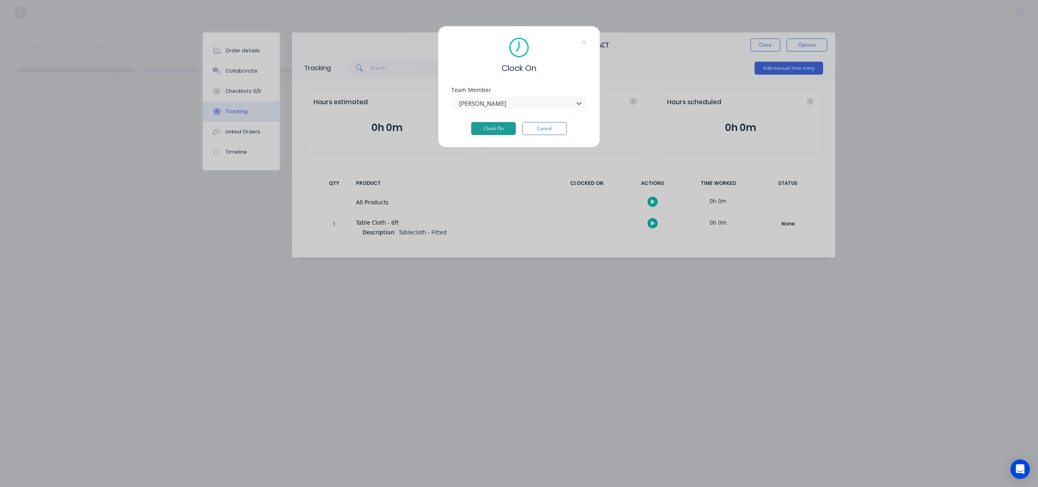
click at [499, 125] on button "Clock On" at bounding box center [493, 128] width 45 height 13
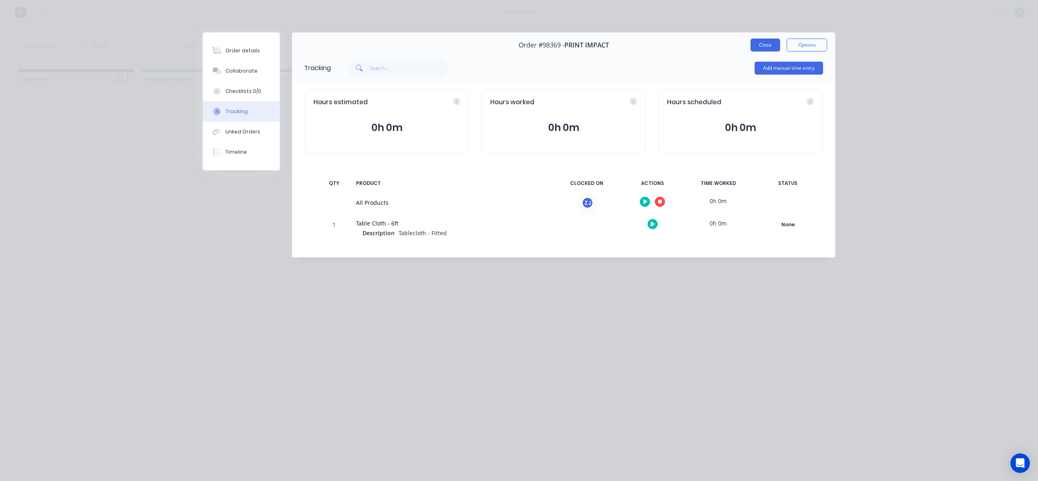
click at [760, 47] on button "Close" at bounding box center [765, 45] width 30 height 13
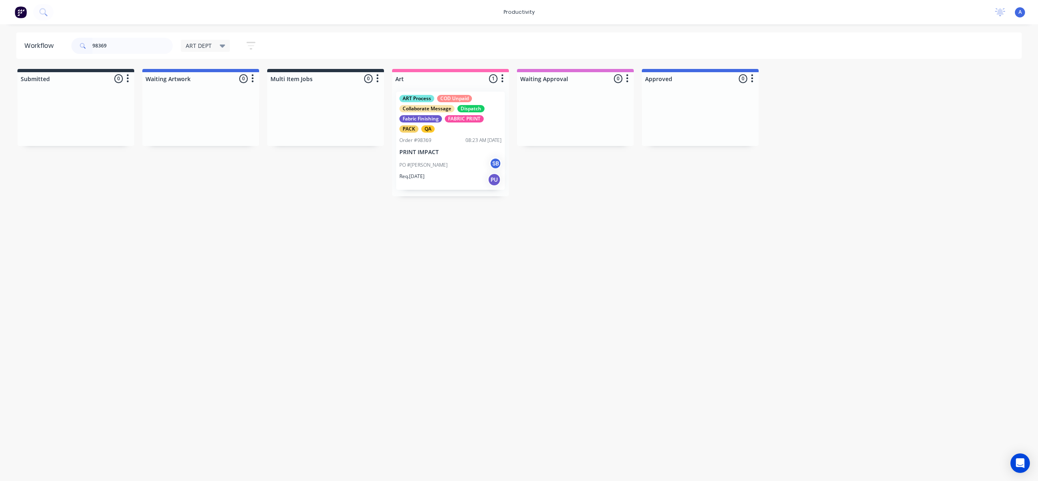
click at [488, 253] on div "Workflow 98369 ART DEPT Save new view None edit ART DEPT (Default) edit Banner …" at bounding box center [519, 248] width 1038 height 432
click at [447, 178] on div "Req. 01/09/25 PU" at bounding box center [450, 180] width 102 height 14
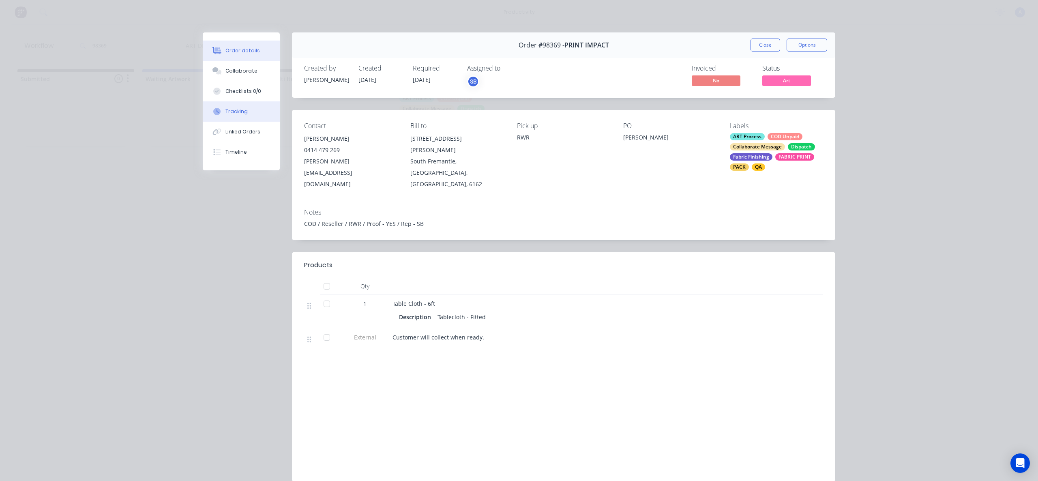
click at [219, 112] on div at bounding box center [217, 111] width 12 height 7
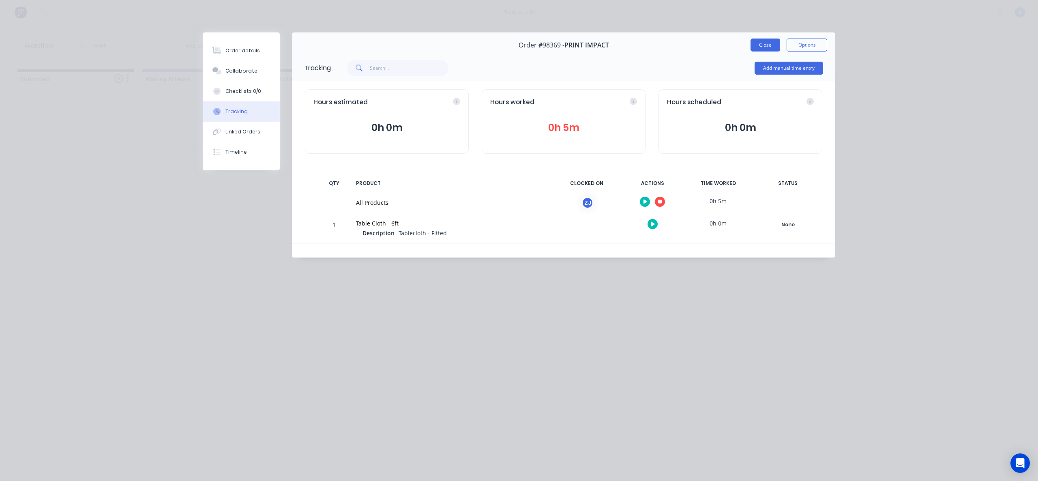
click at [752, 45] on button "Close" at bounding box center [765, 45] width 30 height 13
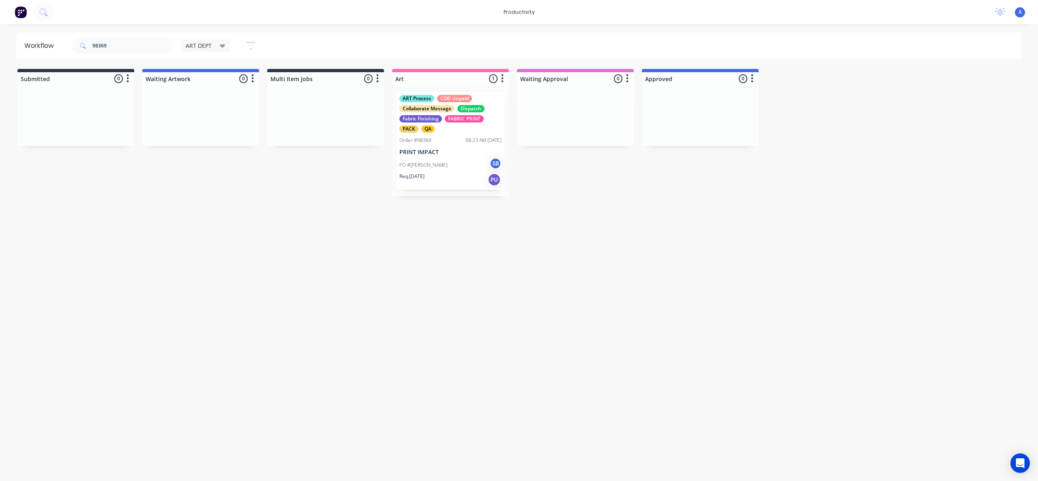
click at [430, 171] on div "PO #Frazer SB" at bounding box center [450, 164] width 102 height 15
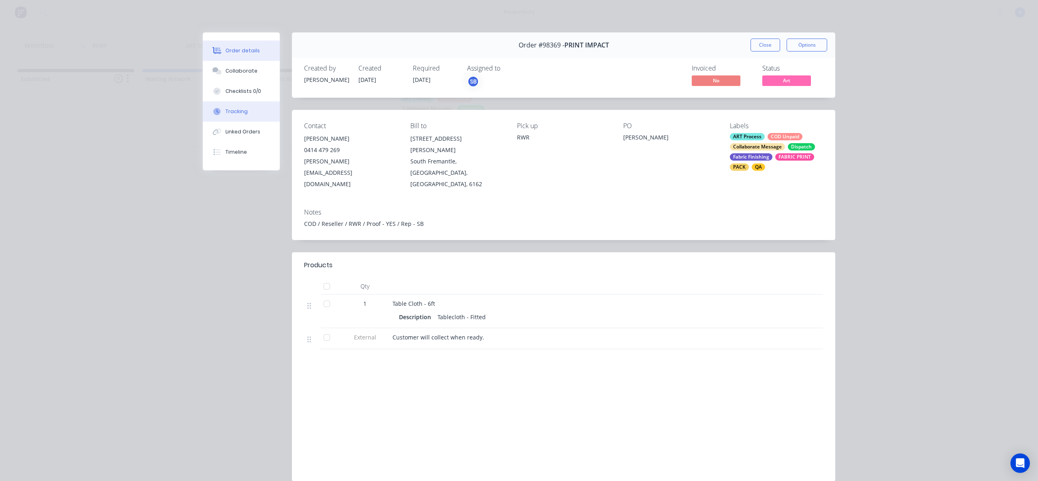
click at [236, 115] on div "Tracking" at bounding box center [236, 111] width 22 height 7
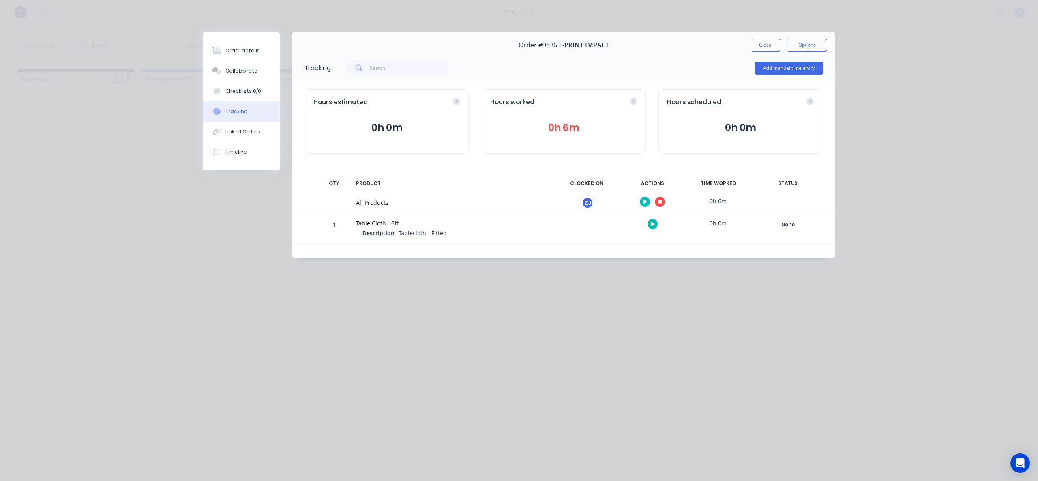
click at [662, 199] on button "button" at bounding box center [660, 202] width 10 height 10
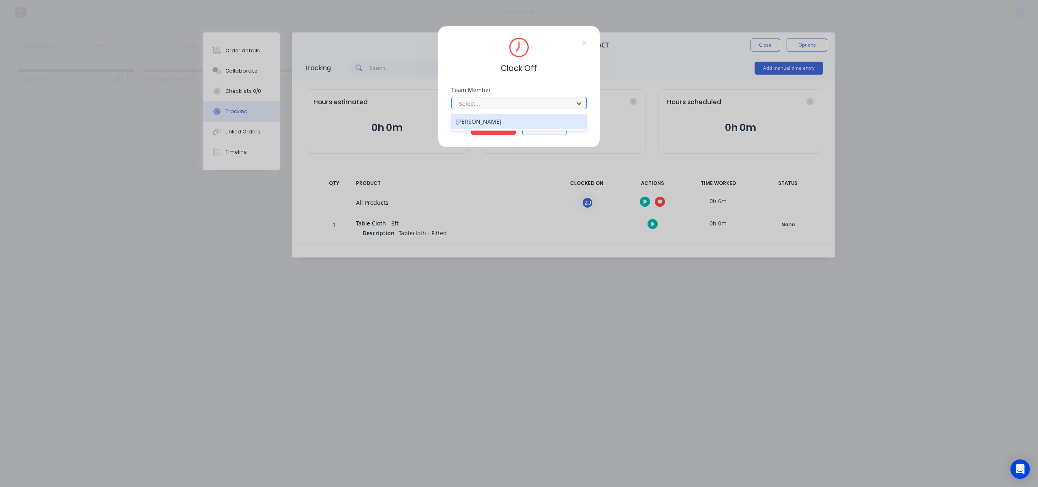
click at [541, 108] on div "Select..." at bounding box center [514, 103] width 116 height 12
click at [511, 123] on div "Zoe Johnston" at bounding box center [518, 121] width 135 height 15
click at [497, 128] on button "Clock Off" at bounding box center [493, 128] width 45 height 13
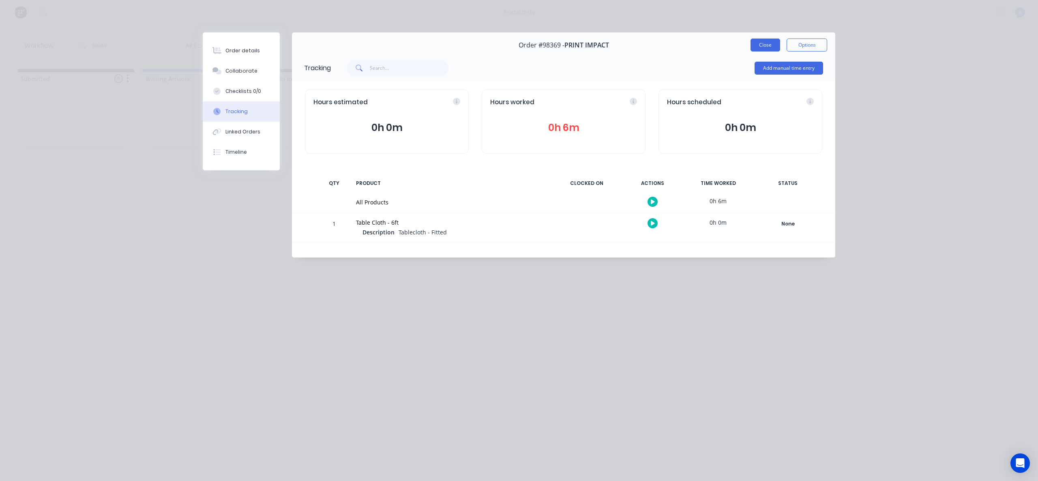
click at [771, 42] on button "Close" at bounding box center [765, 45] width 30 height 13
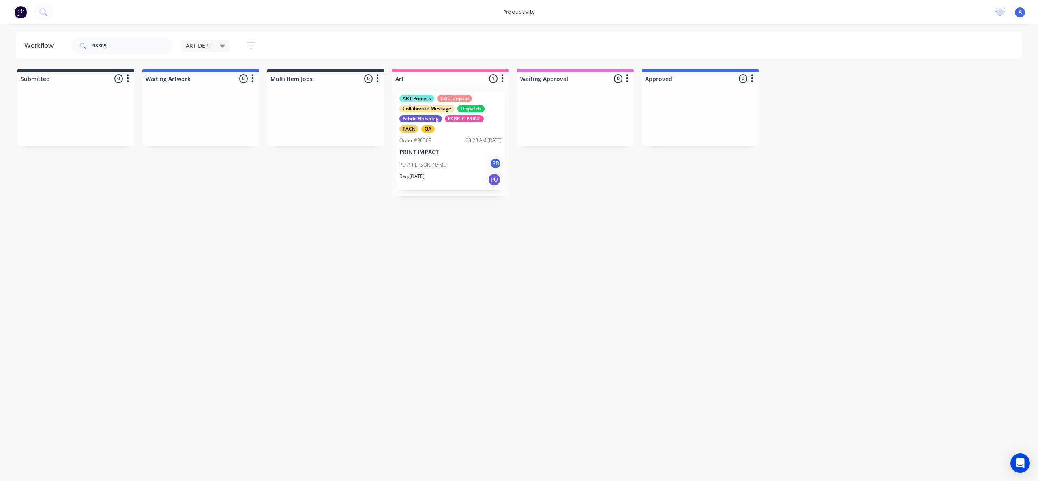
click at [610, 248] on div "Workflow 98369 ART DEPT Save new view None edit ART DEPT (Default) edit Banner …" at bounding box center [519, 248] width 1038 height 432
drag, startPoint x: 438, startPoint y: 165, endPoint x: 562, endPoint y: 157, distance: 124.3
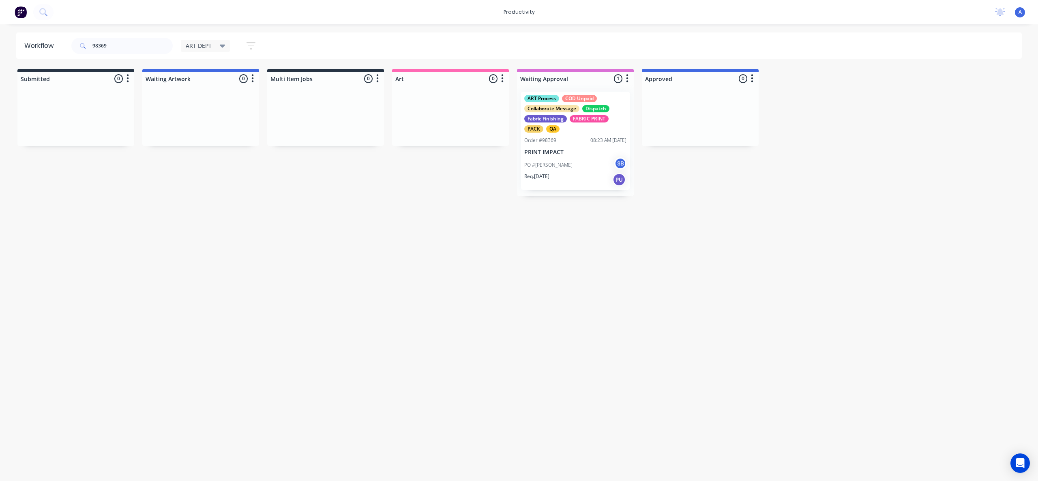
click at [583, 157] on div "PO #Frazer SB" at bounding box center [575, 164] width 102 height 15
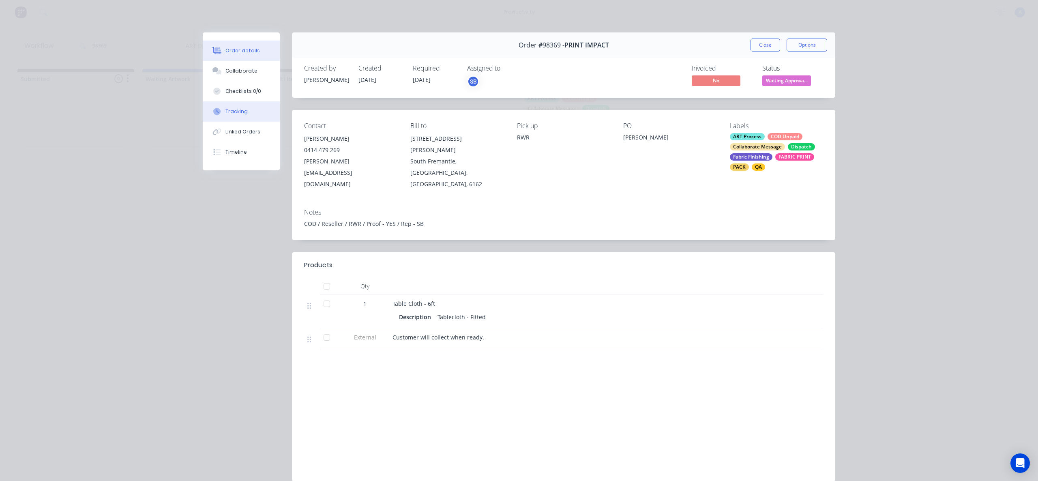
click at [235, 109] on div "Tracking" at bounding box center [236, 111] width 22 height 7
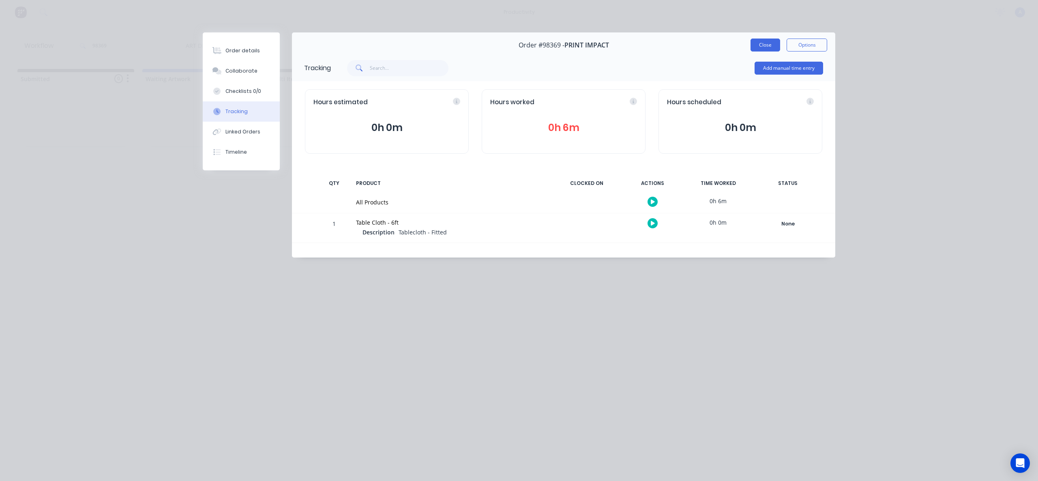
click at [767, 45] on button "Close" at bounding box center [765, 45] width 30 height 13
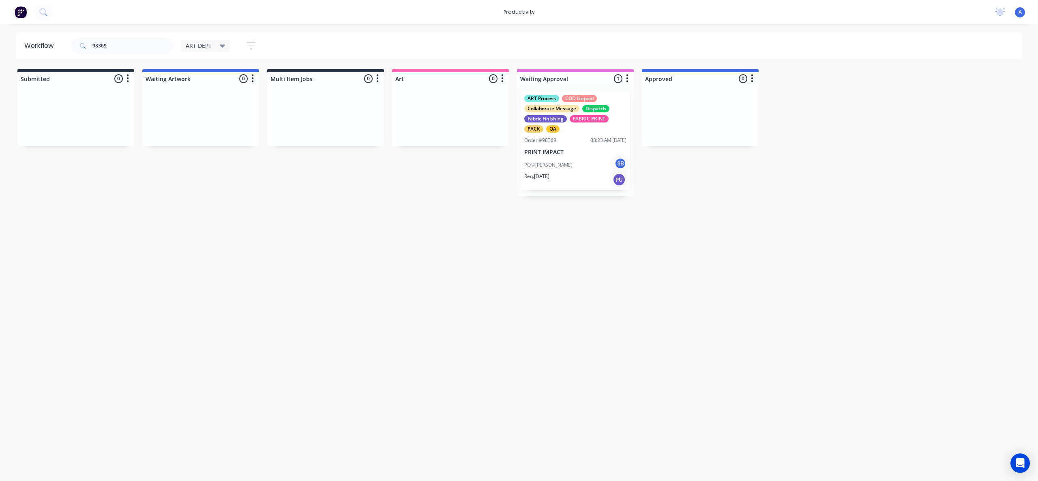
click at [579, 135] on div "ART Process COD Unpaid Collaborate Message Dispatch Fabric Finishing FABRIC PRI…" at bounding box center [575, 141] width 109 height 98
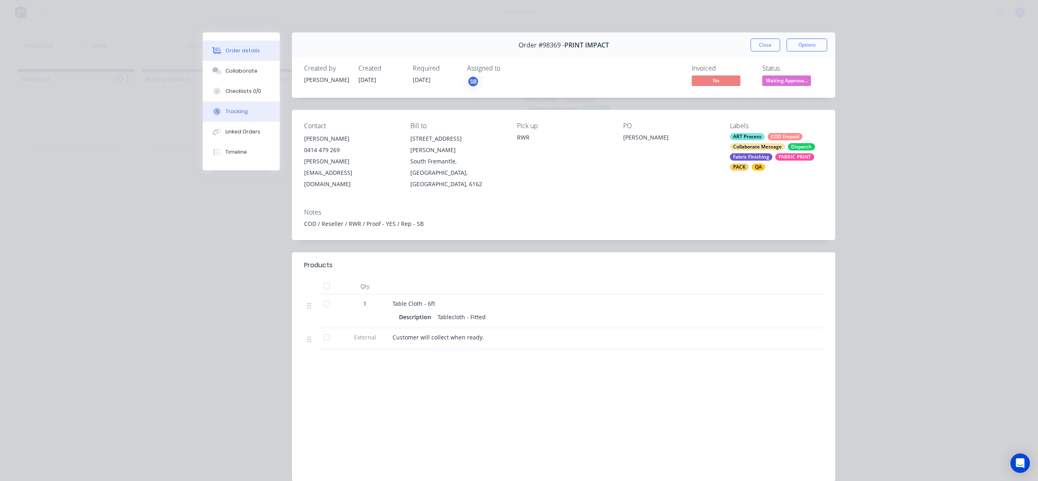
click at [225, 112] on div "Tracking" at bounding box center [236, 111] width 22 height 7
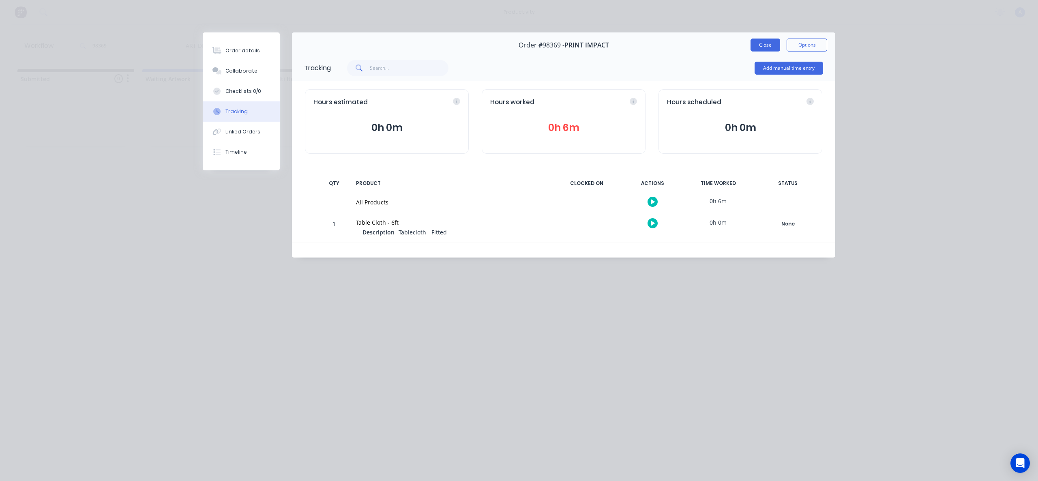
click at [763, 46] on button "Close" at bounding box center [765, 45] width 30 height 13
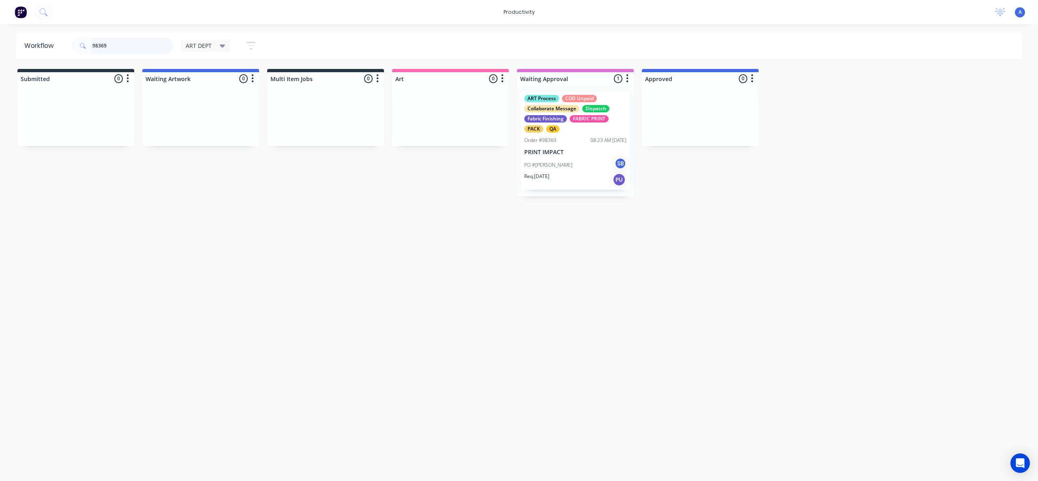
click at [127, 49] on input "98369" at bounding box center [132, 46] width 80 height 16
drag, startPoint x: 576, startPoint y: 158, endPoint x: 439, endPoint y: 156, distance: 136.6
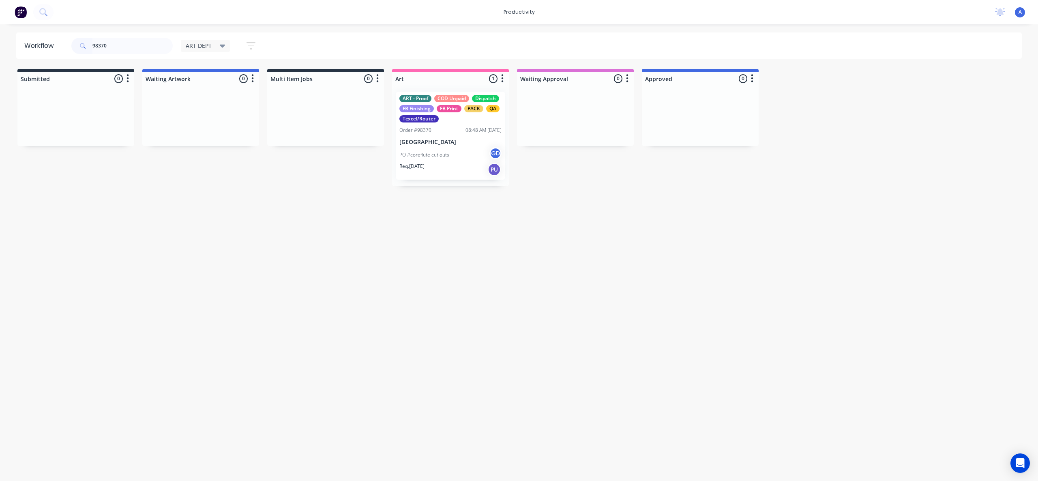
click at [436, 156] on p "PO #coreflute cut outs" at bounding box center [424, 154] width 50 height 7
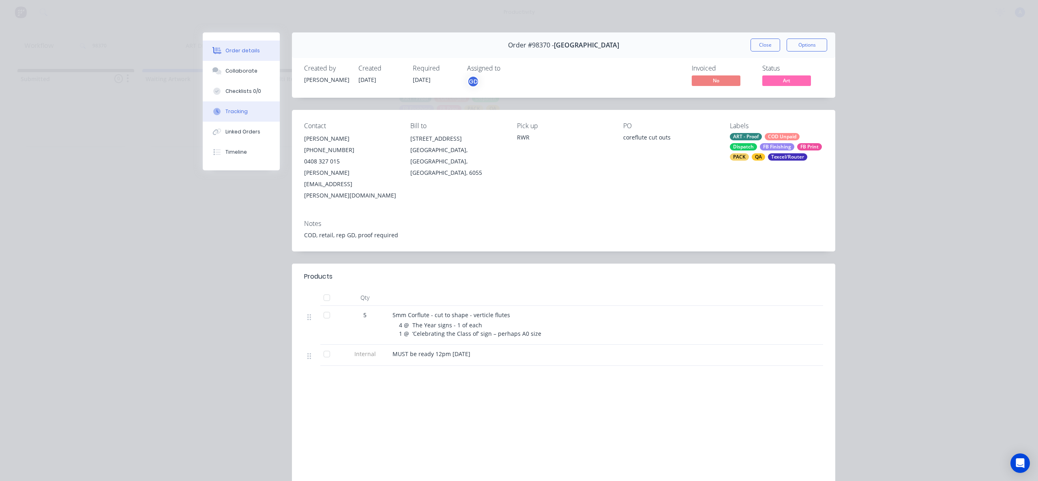
click at [243, 110] on button "Tracking" at bounding box center [241, 111] width 77 height 20
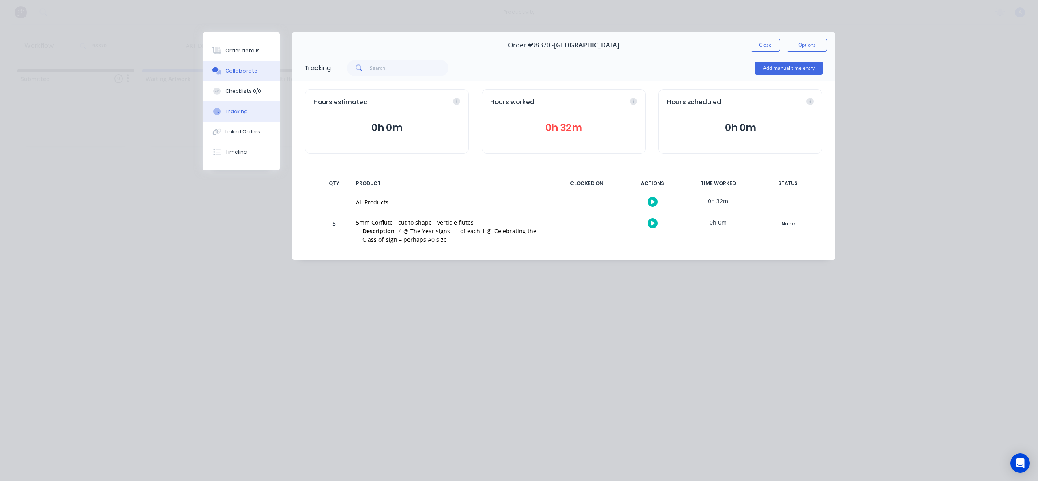
click at [229, 68] on div "Collaborate" at bounding box center [241, 70] width 32 height 7
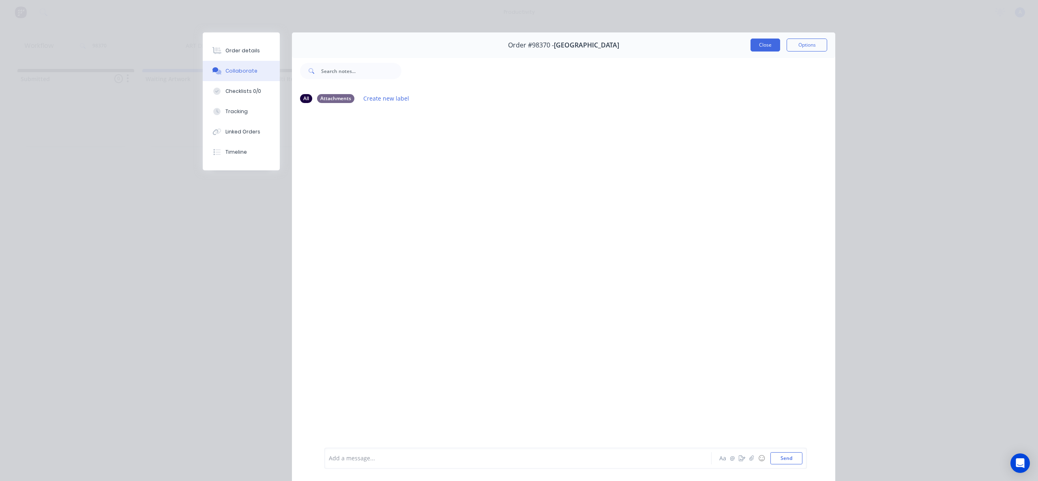
click at [757, 41] on button "Close" at bounding box center [765, 45] width 30 height 13
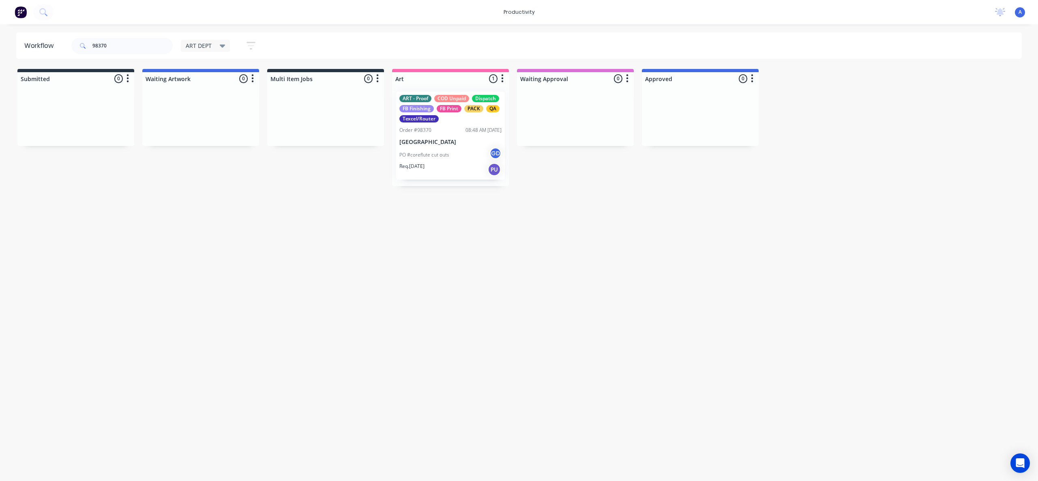
click at [475, 276] on div "Workflow 98370 ART DEPT Save new view None edit ART DEPT (Default) edit Banner …" at bounding box center [519, 248] width 1038 height 432
click at [433, 139] on p "GUILDFORD GRAMMAR SCHOOL" at bounding box center [450, 142] width 102 height 7
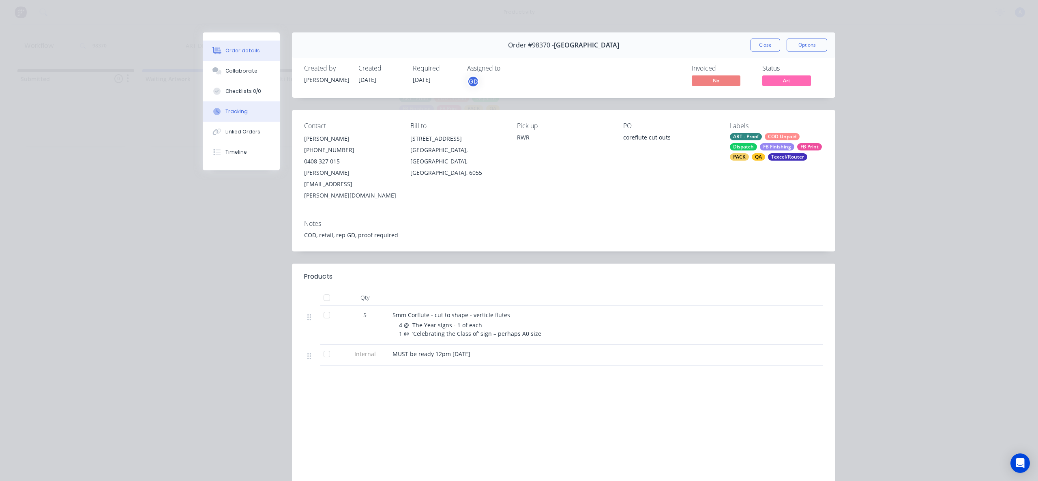
click at [244, 107] on button "Tracking" at bounding box center [241, 111] width 77 height 20
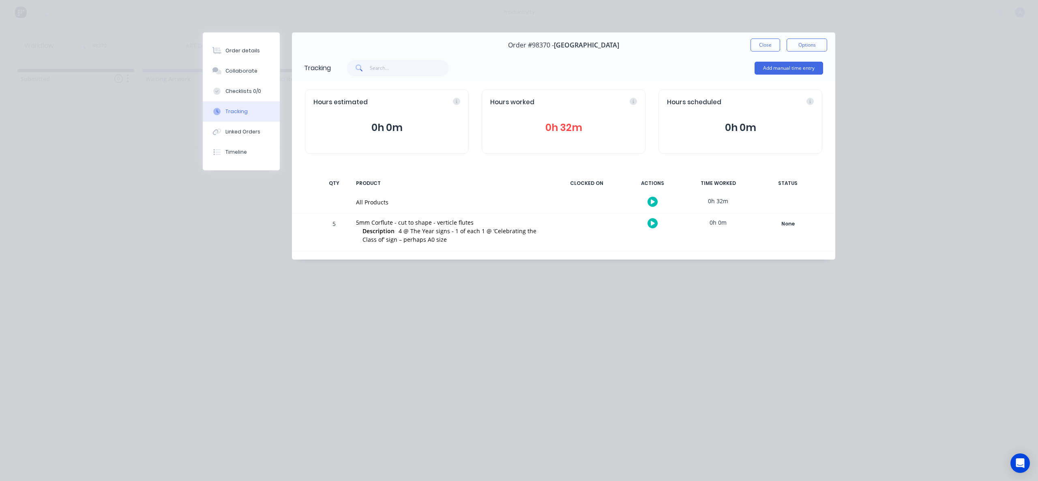
click at [654, 199] on icon "button" at bounding box center [652, 201] width 4 height 5
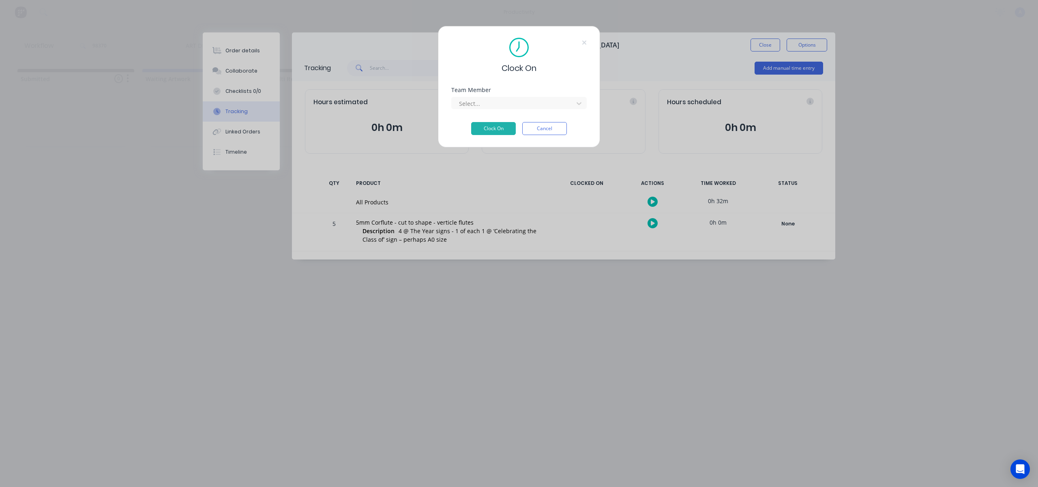
drag, startPoint x: 550, startPoint y: 126, endPoint x: 601, endPoint y: 104, distance: 55.7
click at [552, 126] on button "Cancel" at bounding box center [544, 128] width 45 height 13
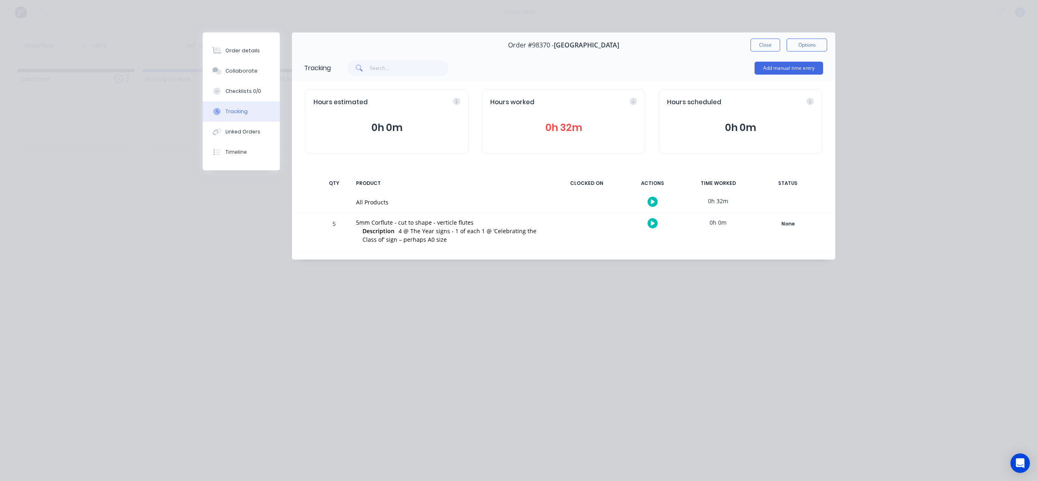
click at [755, 46] on button "Close" at bounding box center [765, 45] width 30 height 13
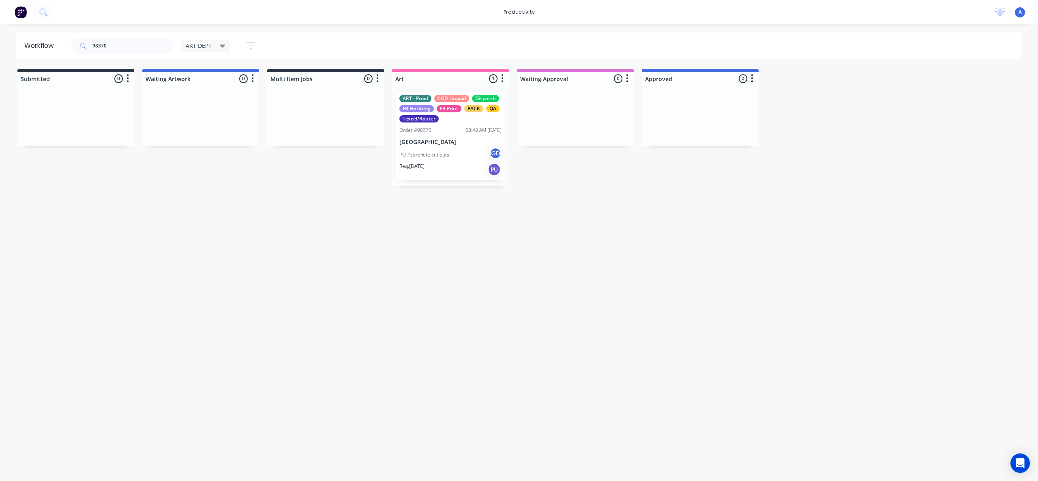
click at [463, 157] on div "PO #coreflute cut outs GD" at bounding box center [450, 154] width 102 height 15
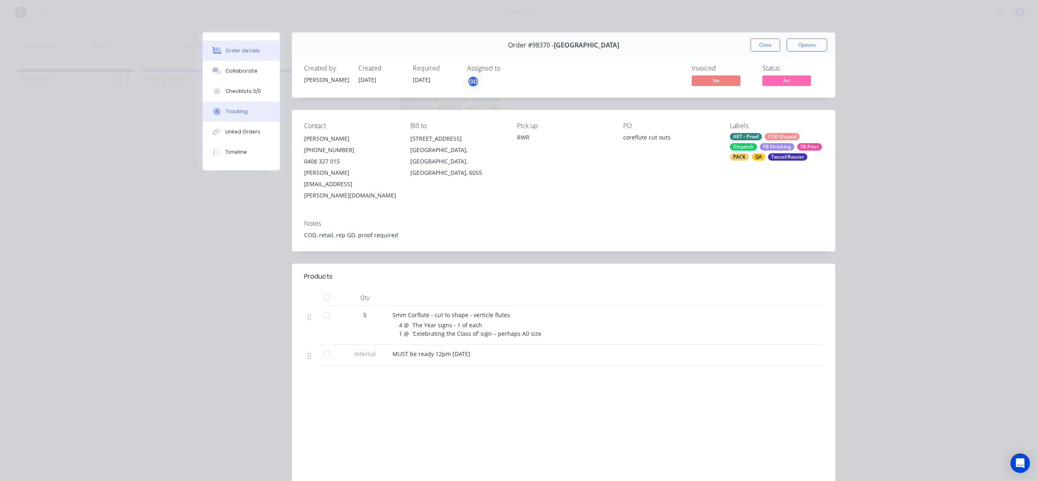
click at [231, 108] on div "Tracking" at bounding box center [236, 111] width 22 height 7
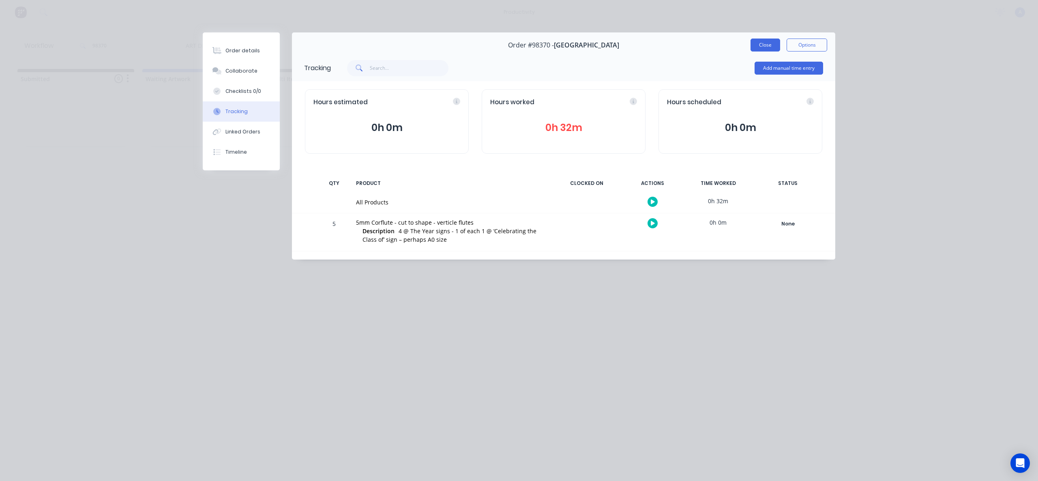
click at [773, 46] on button "Close" at bounding box center [765, 45] width 30 height 13
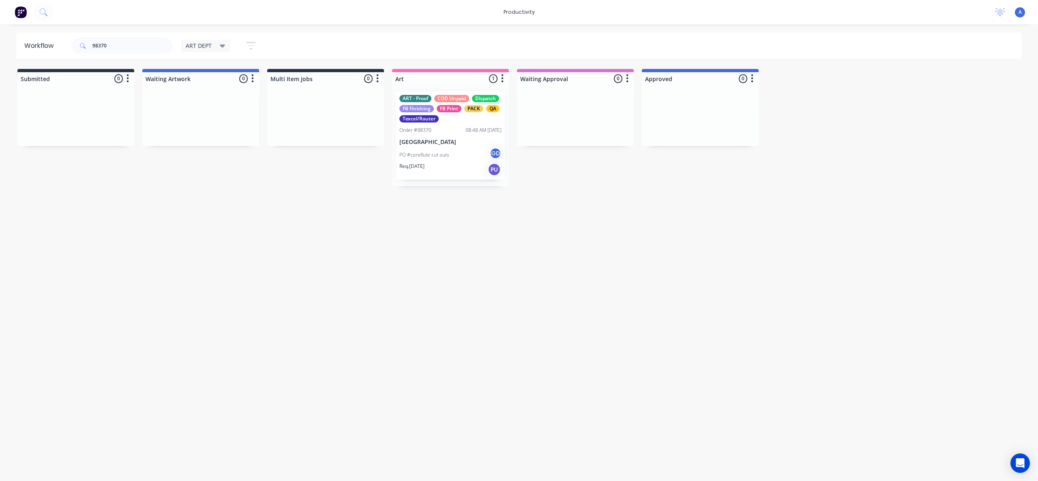
click at [437, 156] on p "PO #coreflute cut outs" at bounding box center [424, 154] width 50 height 7
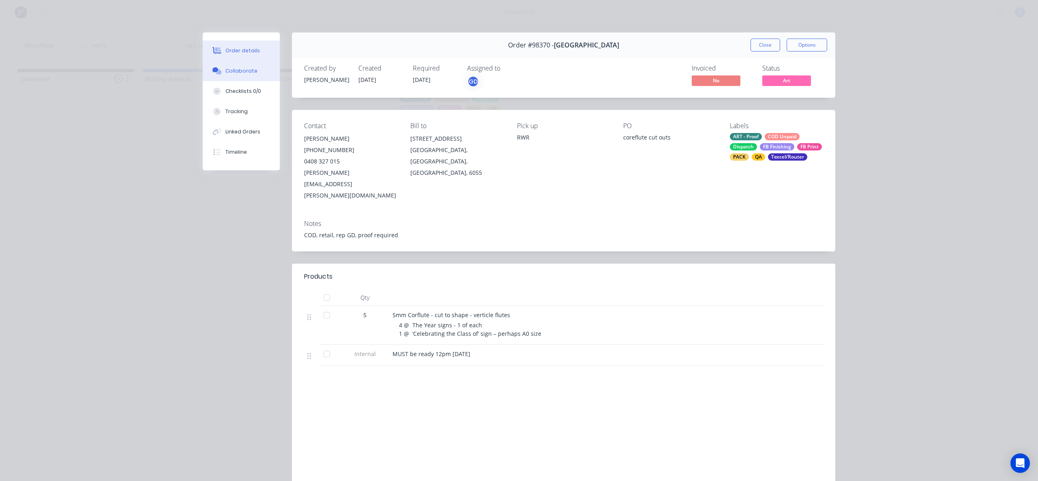
click at [235, 68] on div "Collaborate" at bounding box center [241, 70] width 32 height 7
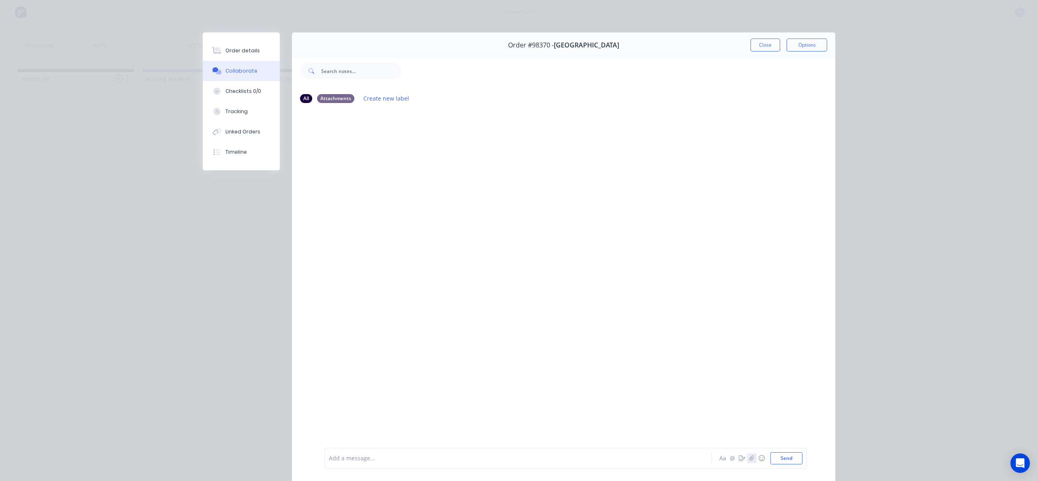
click at [749, 458] on icon "button" at bounding box center [751, 458] width 5 height 6
click at [792, 456] on button "Send" at bounding box center [786, 458] width 32 height 12
click at [759, 44] on button "Close" at bounding box center [765, 45] width 30 height 13
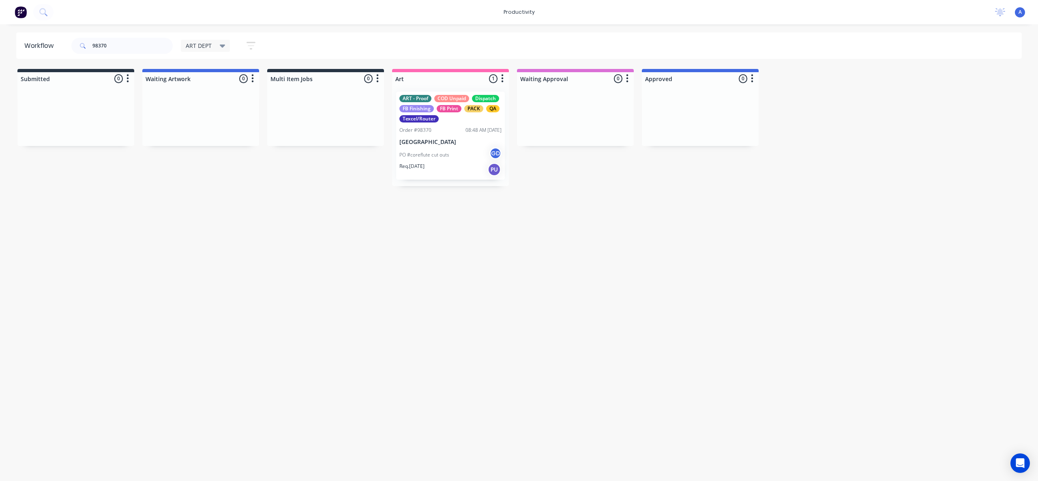
click at [594, 300] on div "Workflow 98370 ART DEPT Save new view None edit ART DEPT (Default) edit Banner …" at bounding box center [519, 248] width 1038 height 432
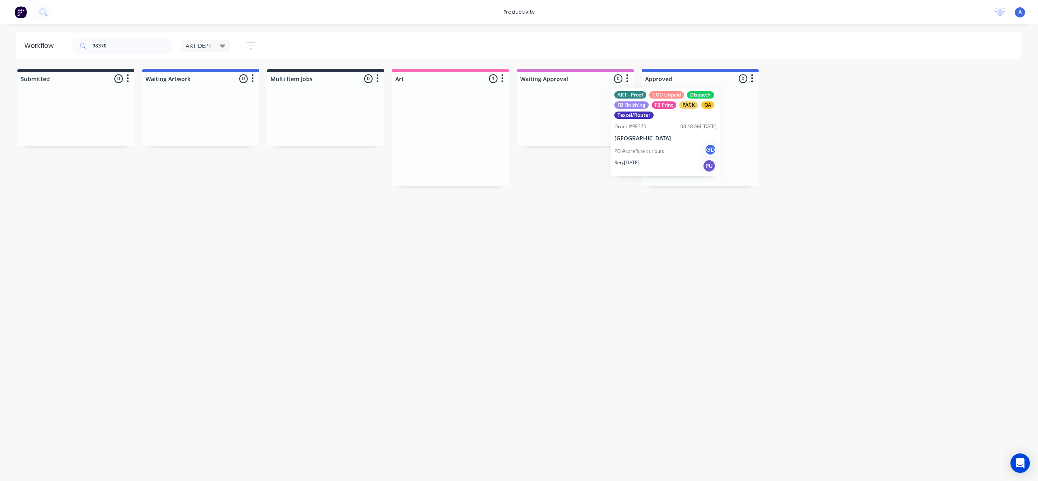
drag, startPoint x: 445, startPoint y: 144, endPoint x: 693, endPoint y: 138, distance: 248.5
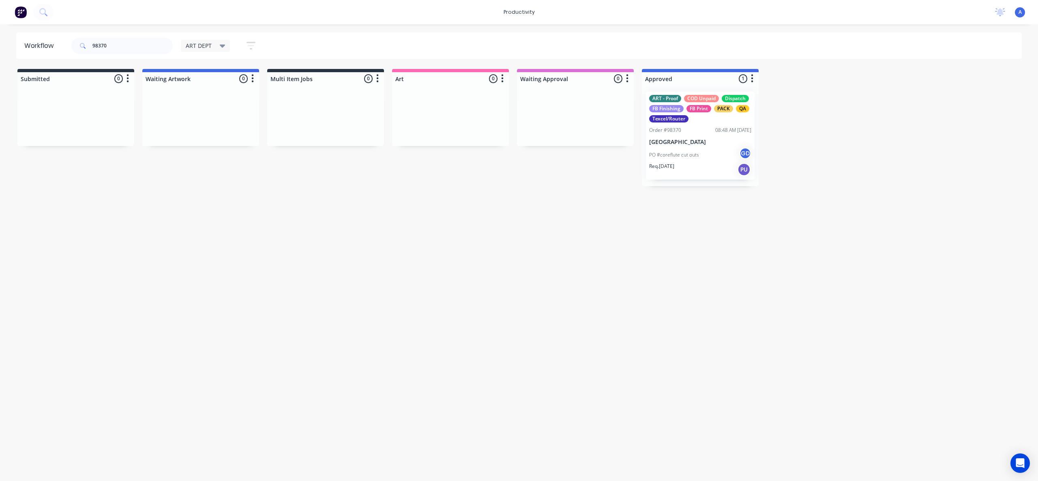
click at [693, 139] on p "GUILDFORD GRAMMAR SCHOOL" at bounding box center [700, 142] width 102 height 7
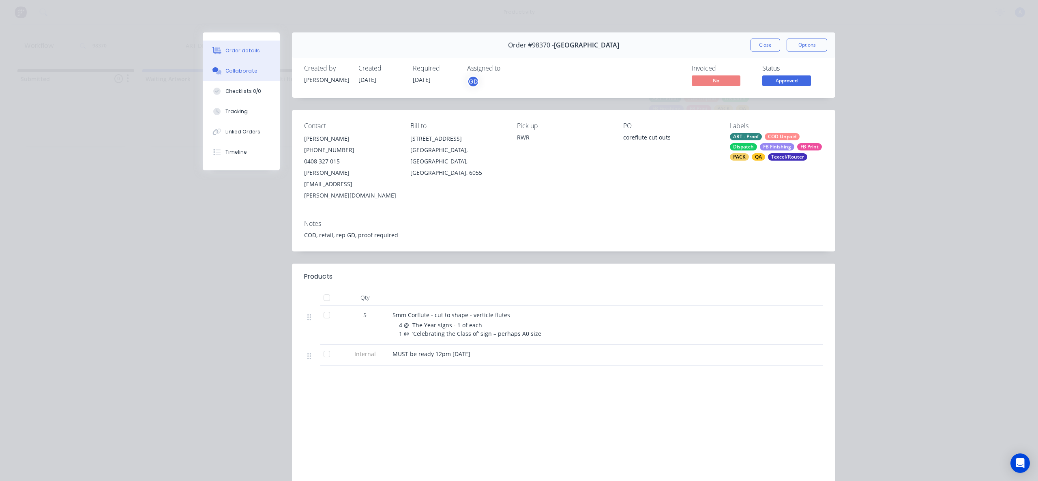
click at [231, 73] on div "Collaborate" at bounding box center [241, 70] width 32 height 7
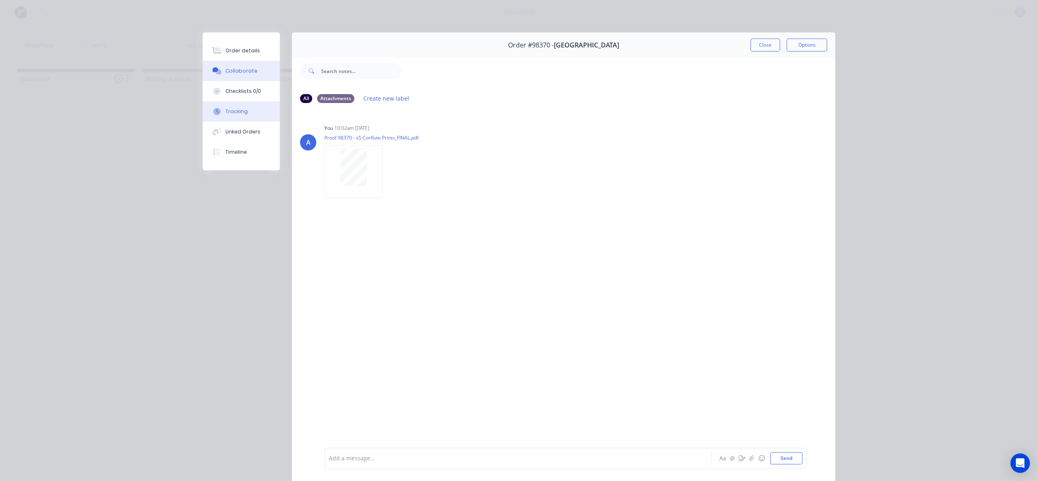
click at [223, 116] on button "Tracking" at bounding box center [241, 111] width 77 height 20
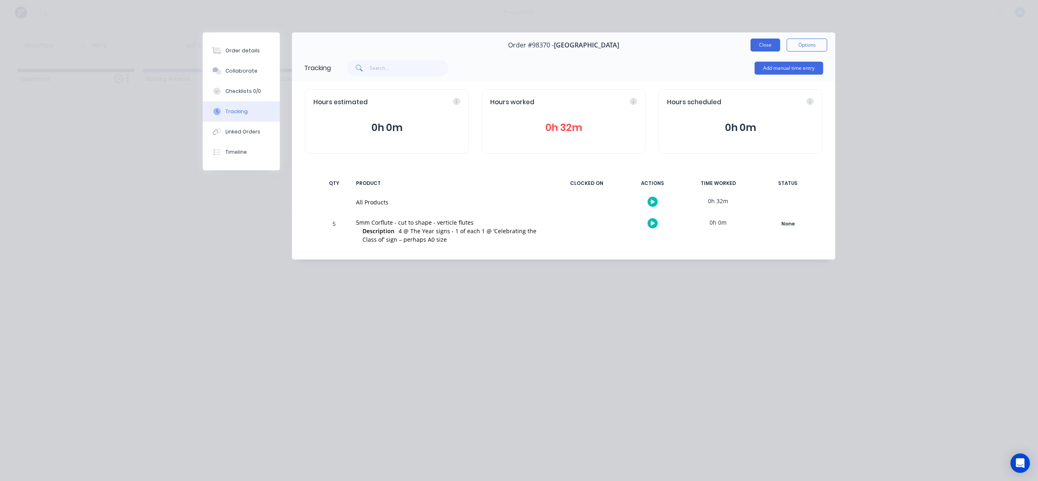
click at [753, 43] on button "Close" at bounding box center [765, 45] width 30 height 13
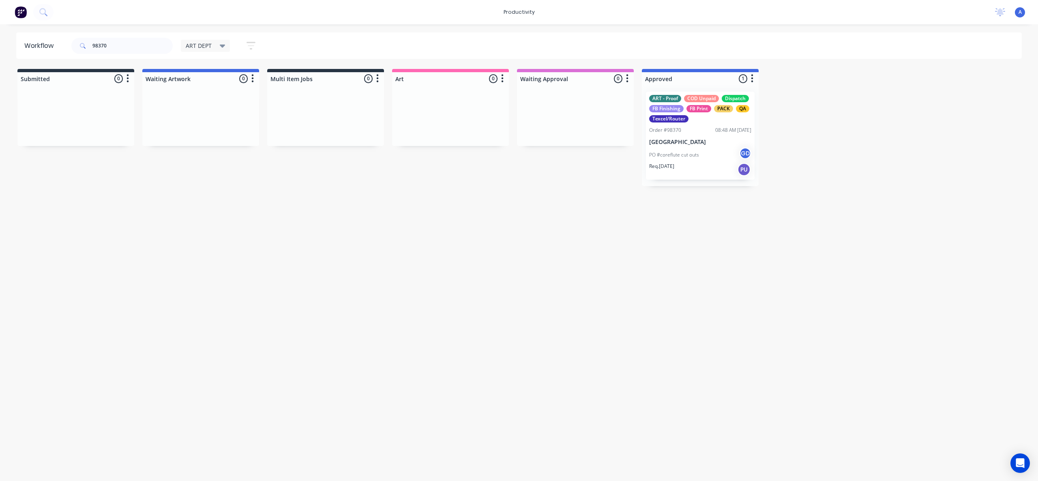
click at [700, 143] on p "GUILDFORD GRAMMAR SCHOOL" at bounding box center [700, 142] width 102 height 7
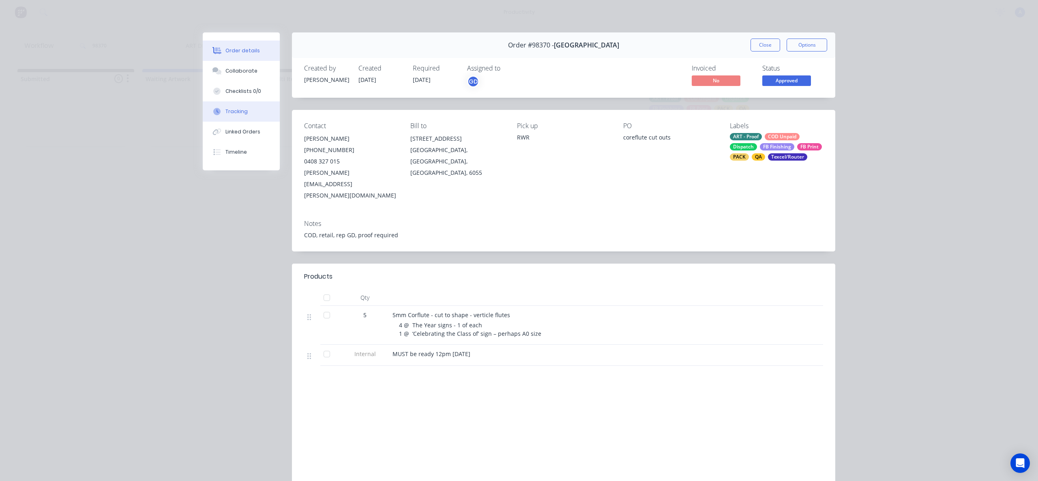
click at [242, 120] on button "Tracking" at bounding box center [241, 111] width 77 height 20
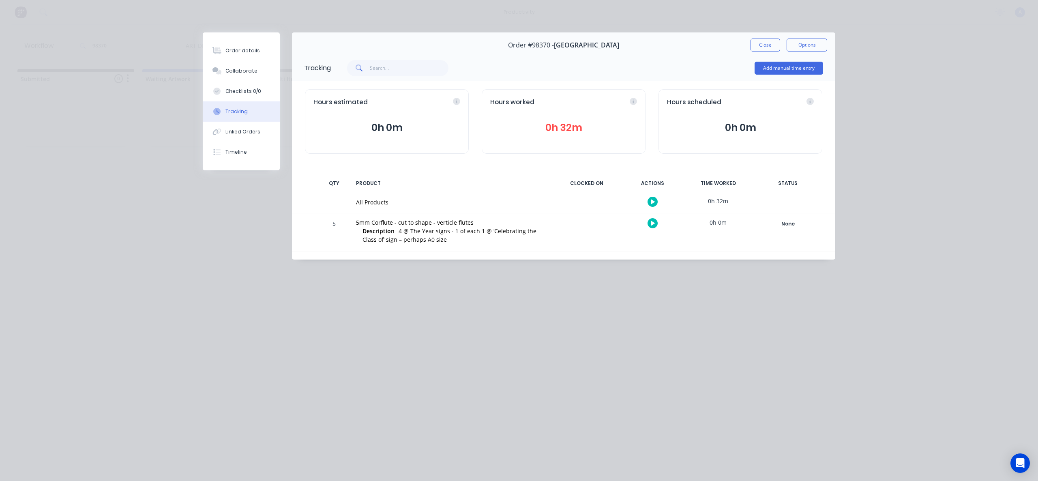
drag, startPoint x: 762, startPoint y: 42, endPoint x: 158, endPoint y: 56, distance: 603.7
click at [761, 42] on button "Close" at bounding box center [765, 45] width 30 height 13
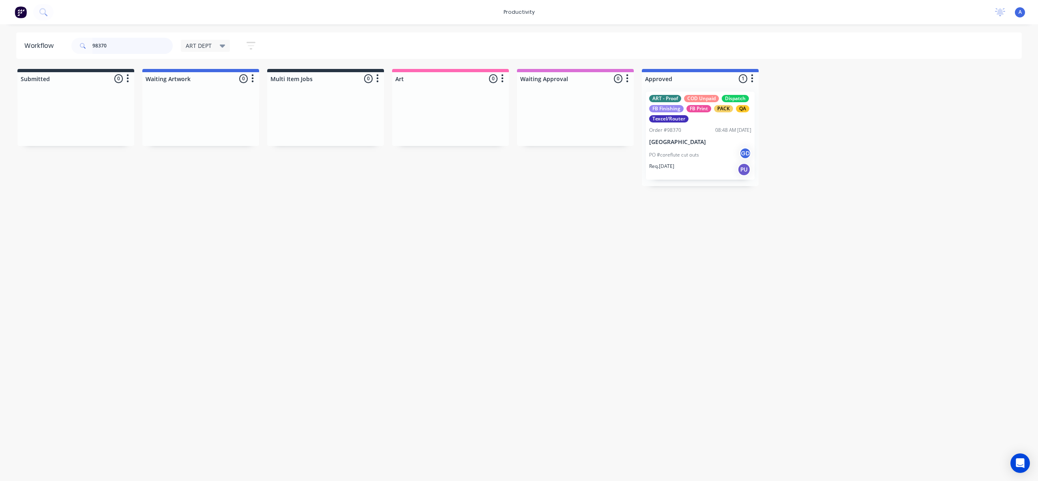
click at [128, 48] on input "98370" at bounding box center [132, 46] width 80 height 16
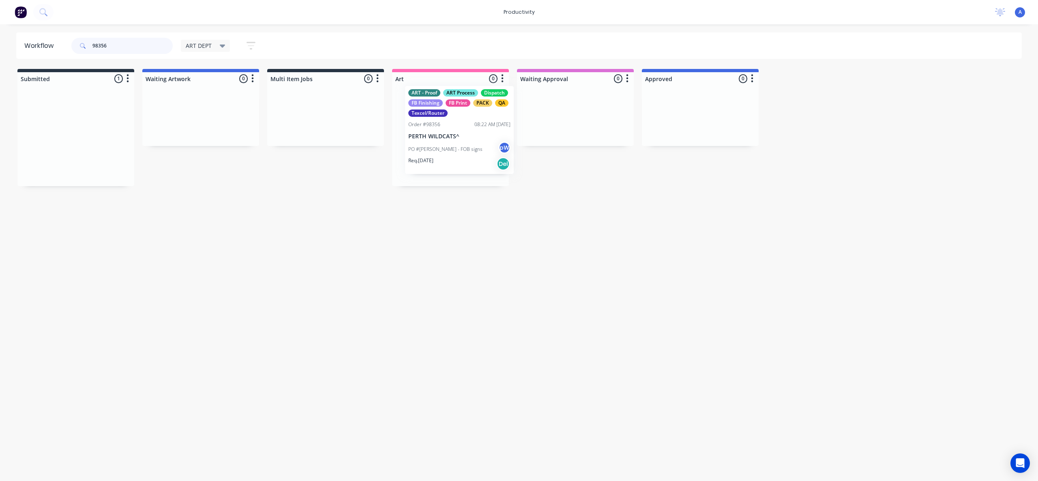
drag, startPoint x: 172, startPoint y: 160, endPoint x: 466, endPoint y: 154, distance: 294.7
type input "98356"
click at [466, 154] on div "PO #Michael - FOB signs pW" at bounding box center [450, 154] width 102 height 15
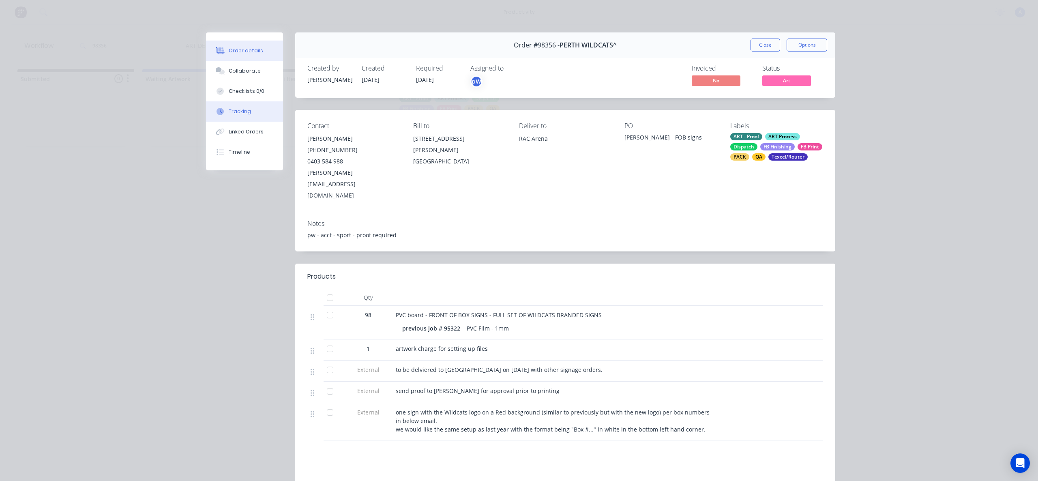
click at [236, 113] on div "Tracking" at bounding box center [240, 111] width 22 height 7
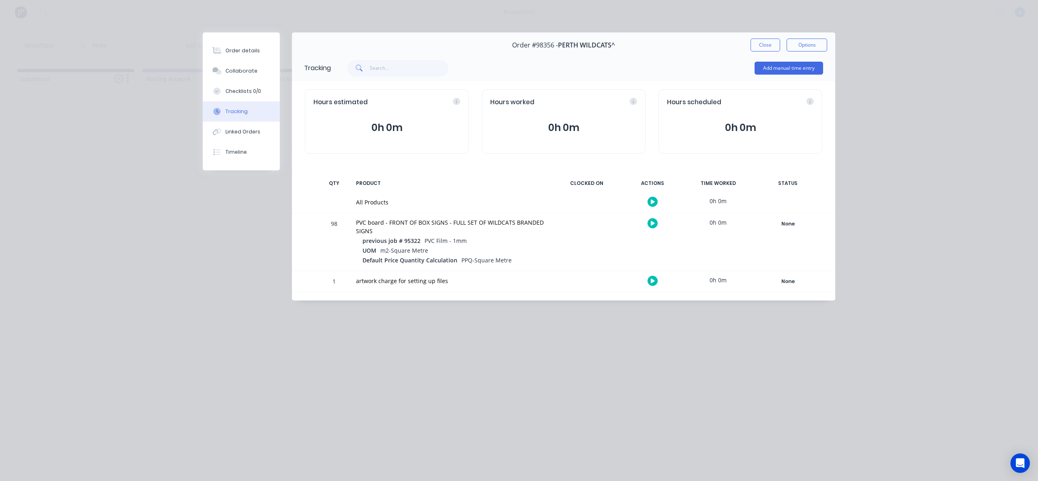
click at [655, 202] on button "button" at bounding box center [652, 202] width 10 height 10
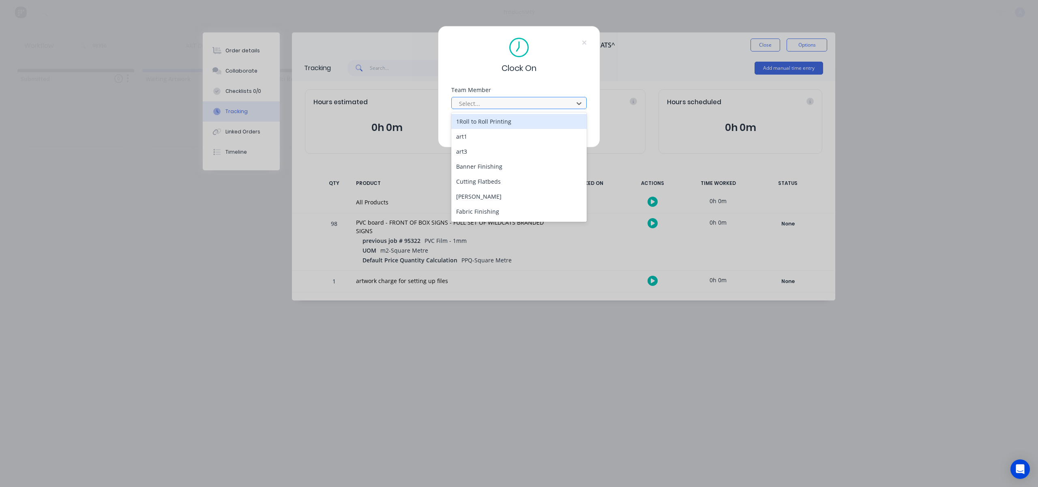
click at [527, 98] on div at bounding box center [513, 103] width 111 height 10
click at [493, 209] on div "Zoe Johnston" at bounding box center [518, 212] width 135 height 15
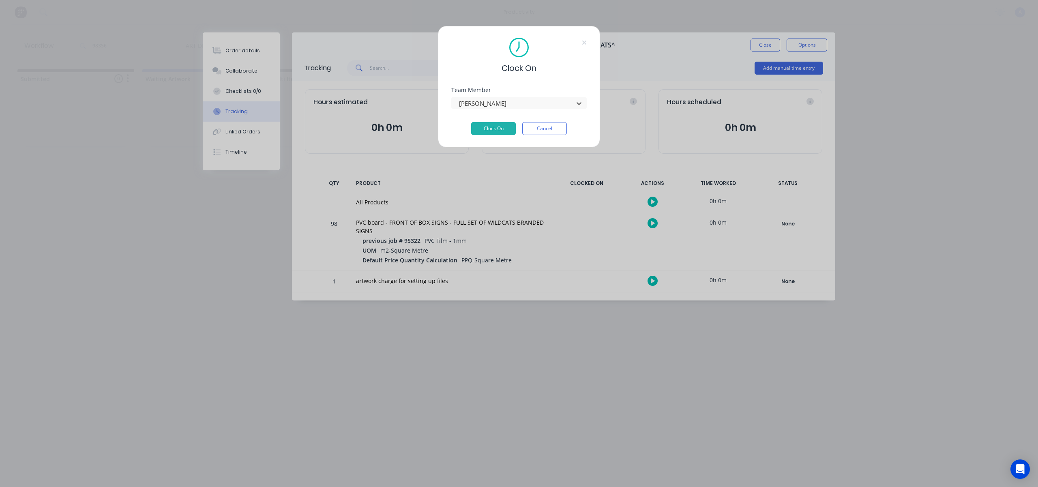
drag, startPoint x: 490, startPoint y: 129, endPoint x: 636, endPoint y: 83, distance: 152.4
click at [495, 124] on button "Clock On" at bounding box center [493, 128] width 45 height 13
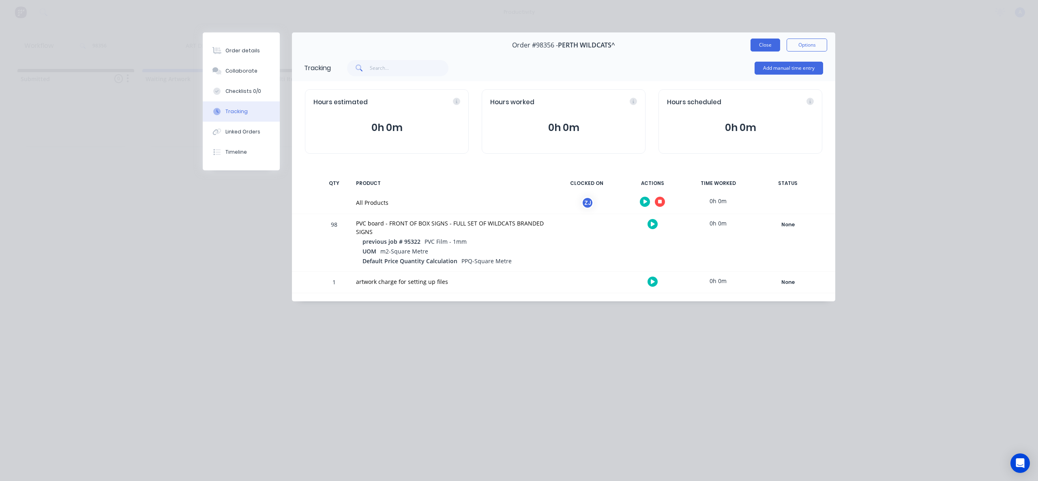
click at [766, 46] on button "Close" at bounding box center [765, 45] width 30 height 13
